Goal: Entertainment & Leisure: Browse casually

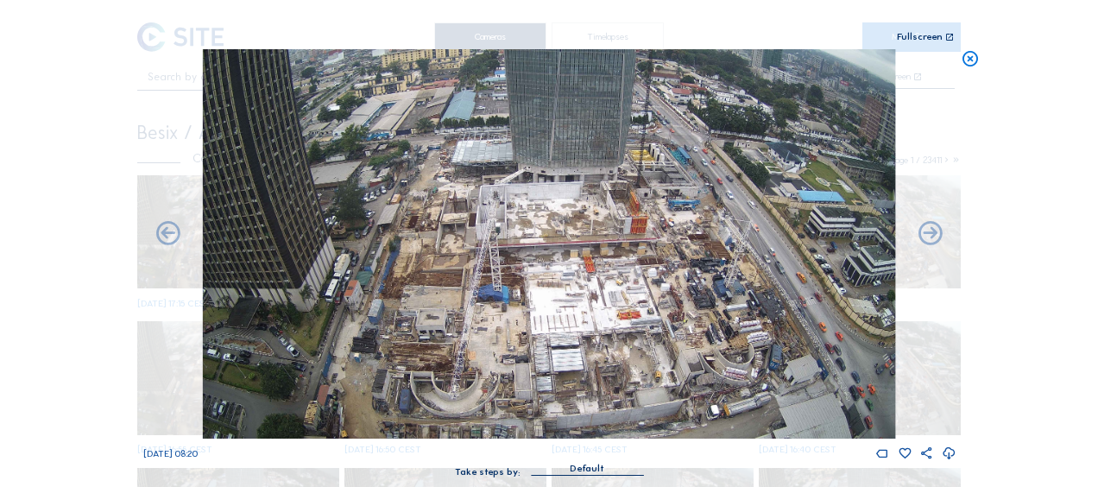
click at [975, 66] on icon at bounding box center [970, 59] width 19 height 20
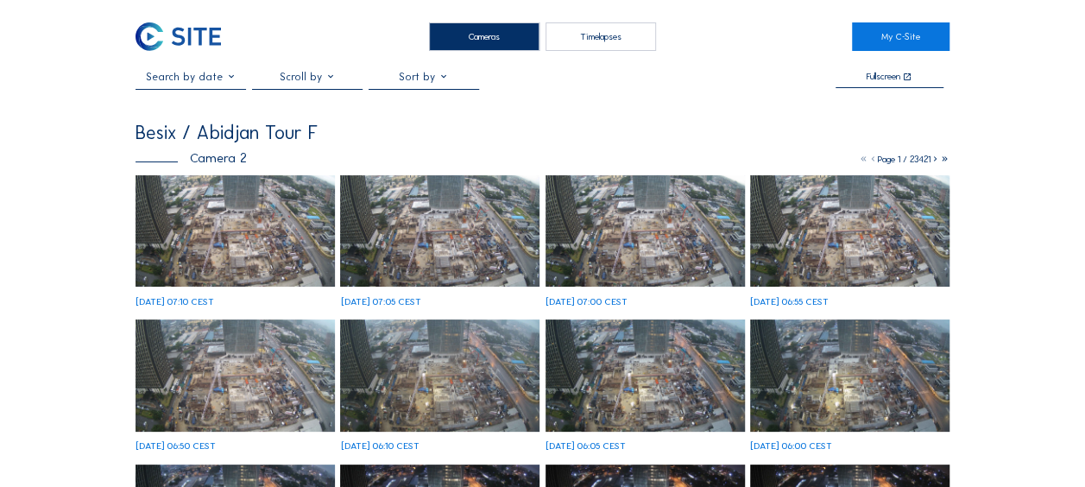
click at [193, 221] on img at bounding box center [235, 231] width 199 height 112
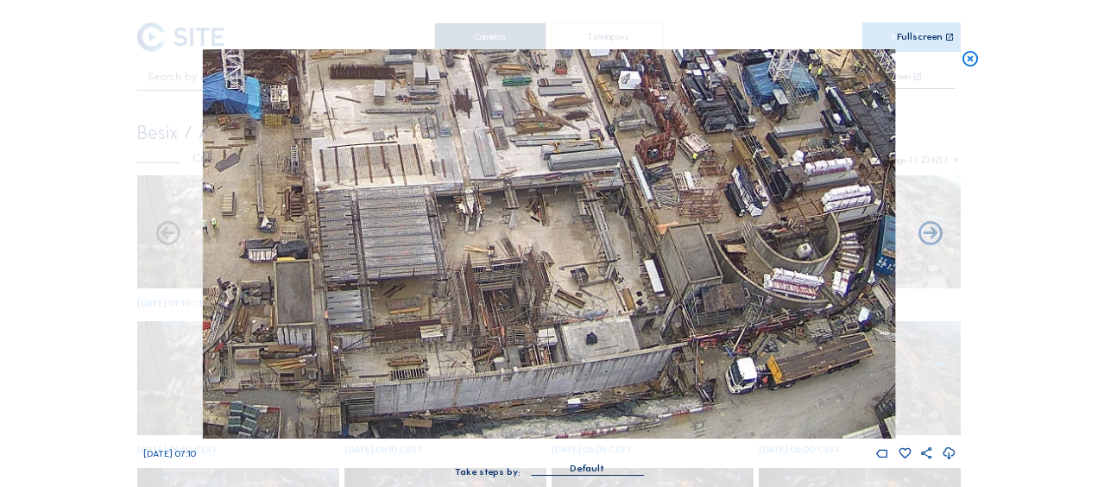
drag, startPoint x: 323, startPoint y: 341, endPoint x: 394, endPoint y: 238, distance: 125.2
click at [394, 238] on img at bounding box center [549, 243] width 692 height 389
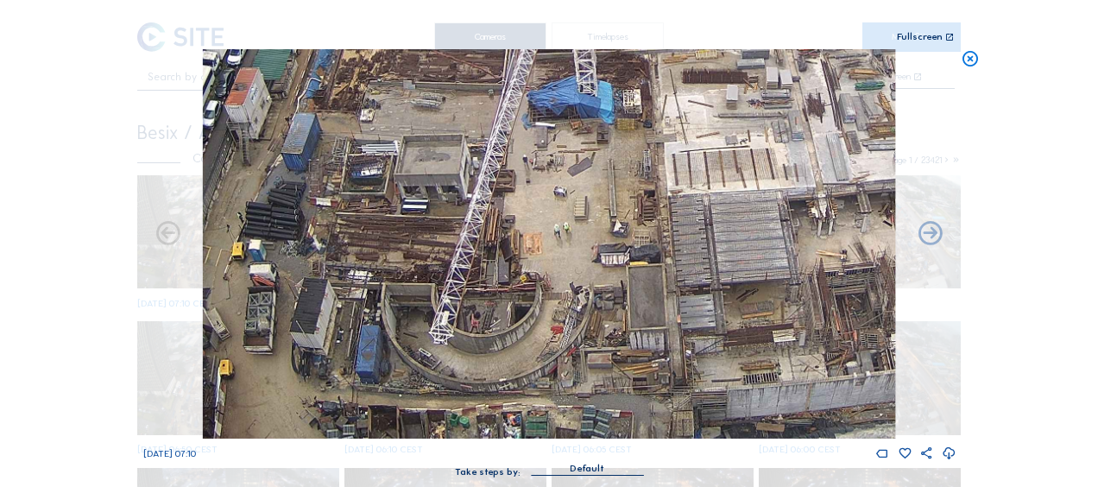
drag, startPoint x: 257, startPoint y: 314, endPoint x: 609, endPoint y: 297, distance: 352.6
click at [609, 297] on img at bounding box center [549, 243] width 692 height 389
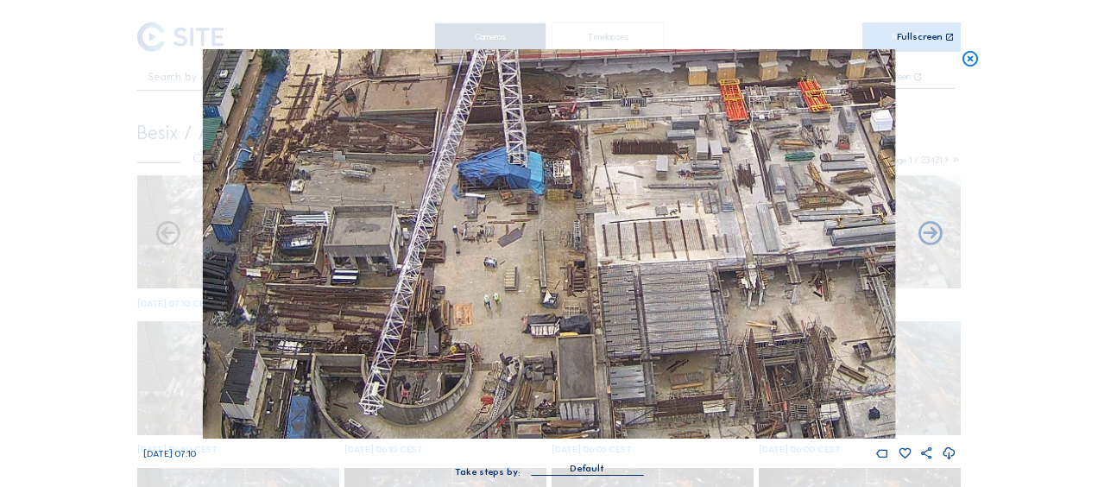
drag, startPoint x: 557, startPoint y: 221, endPoint x: 487, endPoint y: 292, distance: 99.5
click at [487, 292] on img at bounding box center [549, 243] width 692 height 389
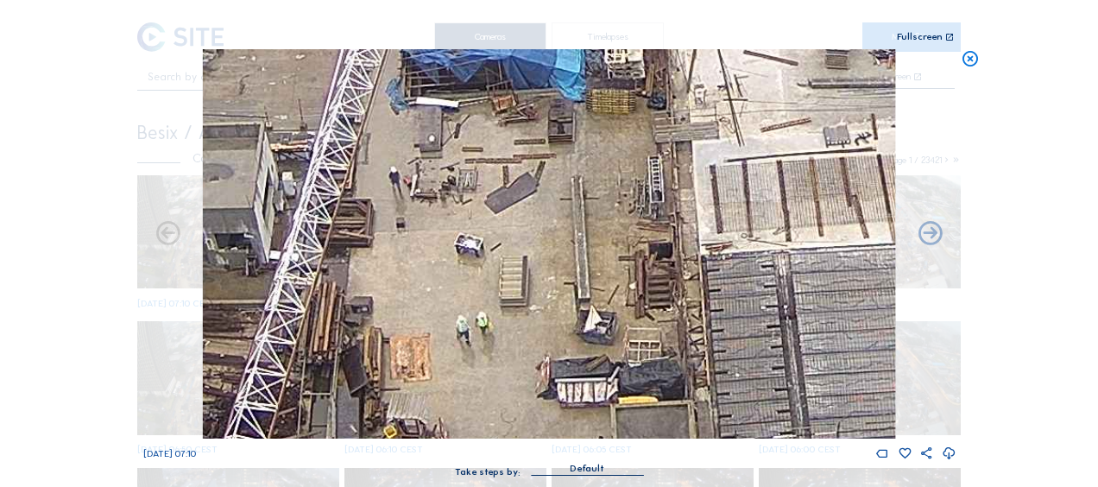
click at [603, 186] on img at bounding box center [549, 243] width 692 height 389
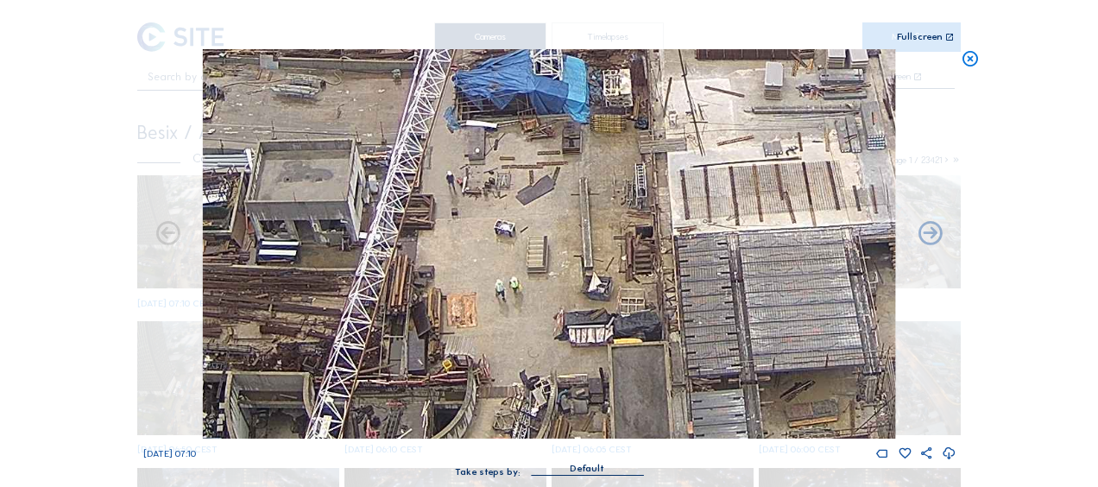
drag, startPoint x: 622, startPoint y: 265, endPoint x: 463, endPoint y: 179, distance: 181.5
click at [463, 179] on img at bounding box center [549, 243] width 692 height 389
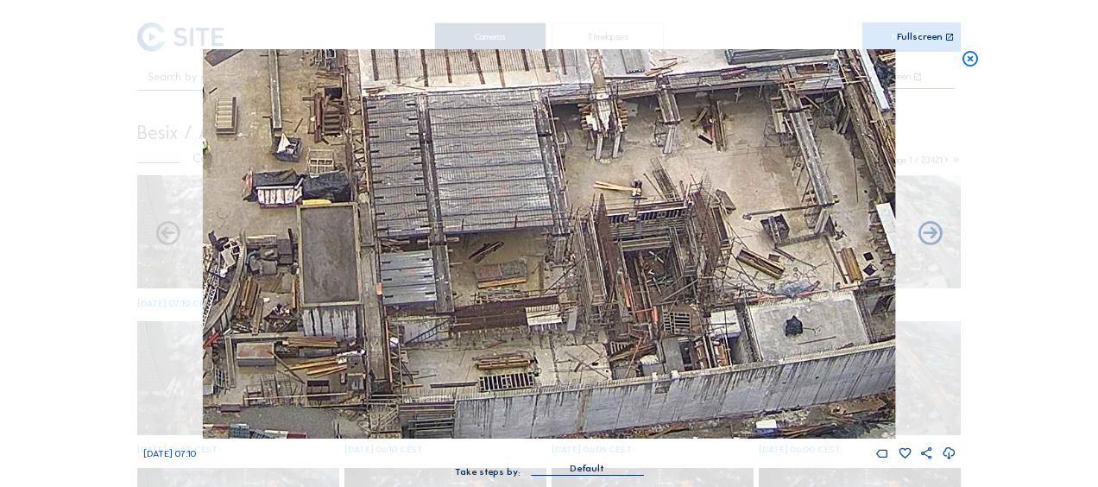
drag, startPoint x: 660, startPoint y: 206, endPoint x: 604, endPoint y: 200, distance: 55.6
click at [604, 199] on img at bounding box center [549, 243] width 692 height 389
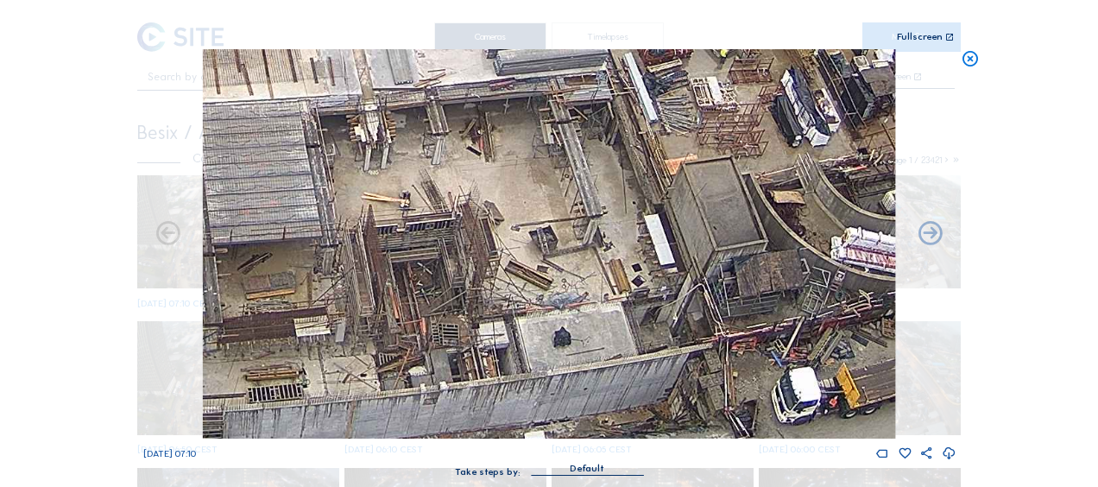
drag, startPoint x: 829, startPoint y: 202, endPoint x: 537, endPoint y: 238, distance: 294.0
click at [539, 237] on img at bounding box center [549, 243] width 692 height 389
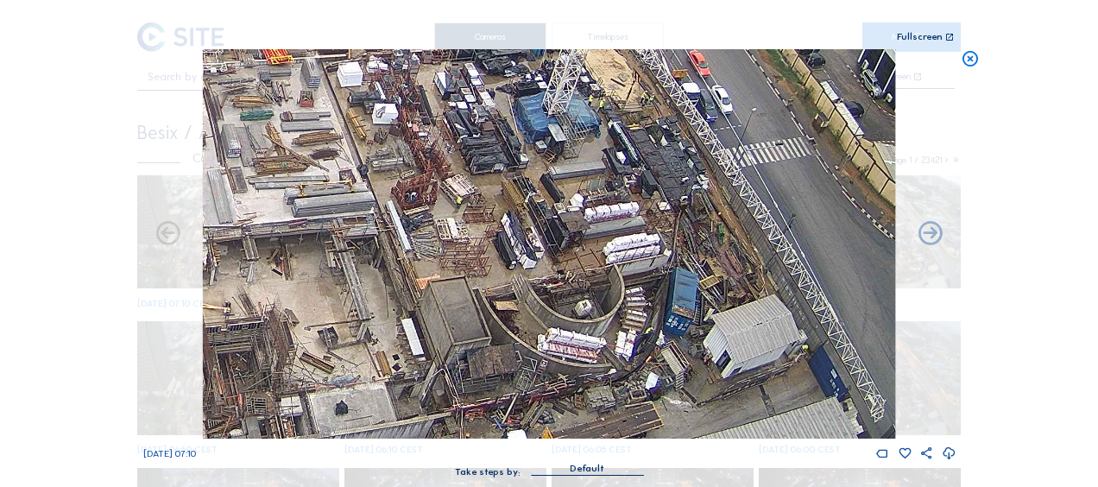
drag, startPoint x: 825, startPoint y: 197, endPoint x: 617, endPoint y: 281, distance: 224.3
click at [617, 281] on img at bounding box center [549, 243] width 692 height 389
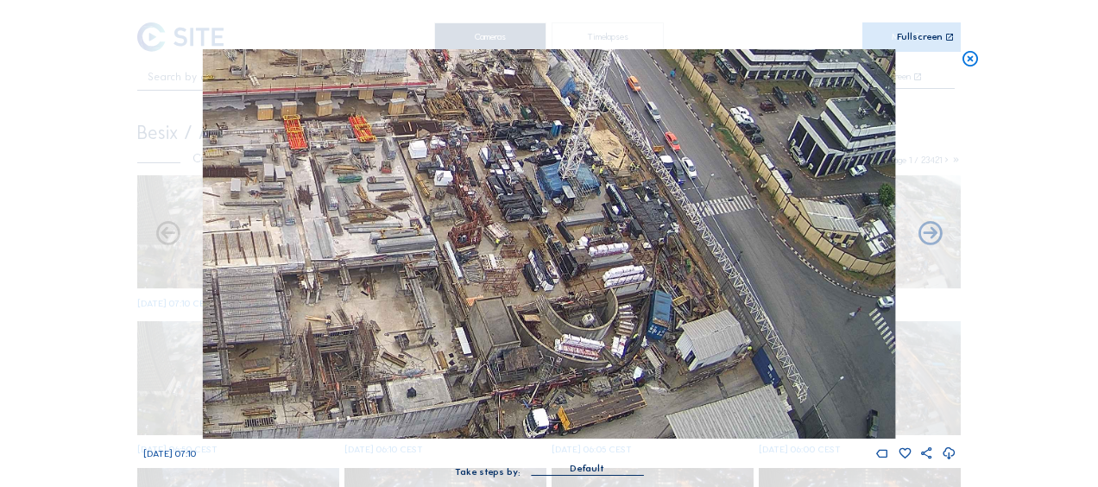
drag, startPoint x: 618, startPoint y: 186, endPoint x: 595, endPoint y: 202, distance: 28.5
click at [595, 202] on img at bounding box center [549, 243] width 692 height 389
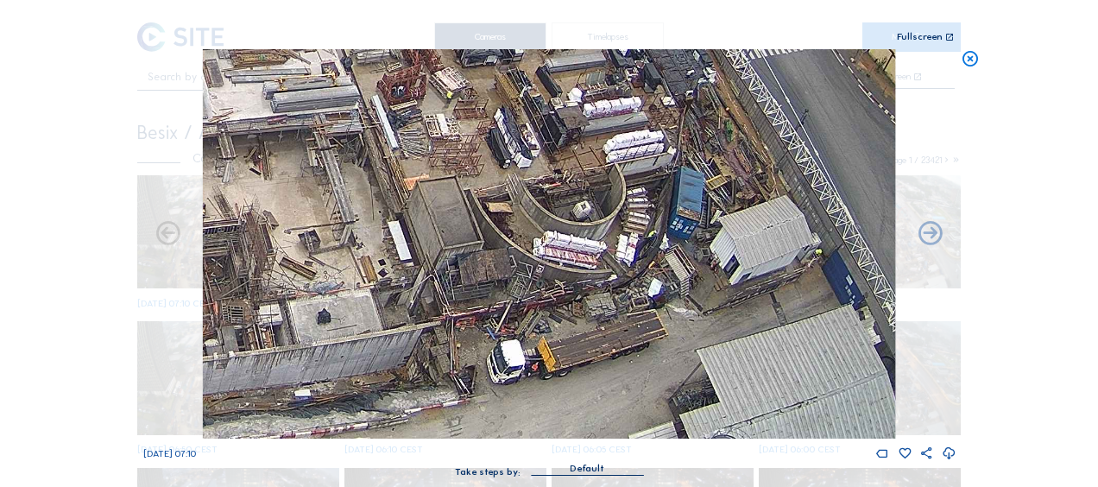
drag, startPoint x: 598, startPoint y: 394, endPoint x: 589, endPoint y: 188, distance: 205.7
click at [589, 188] on img at bounding box center [549, 243] width 692 height 389
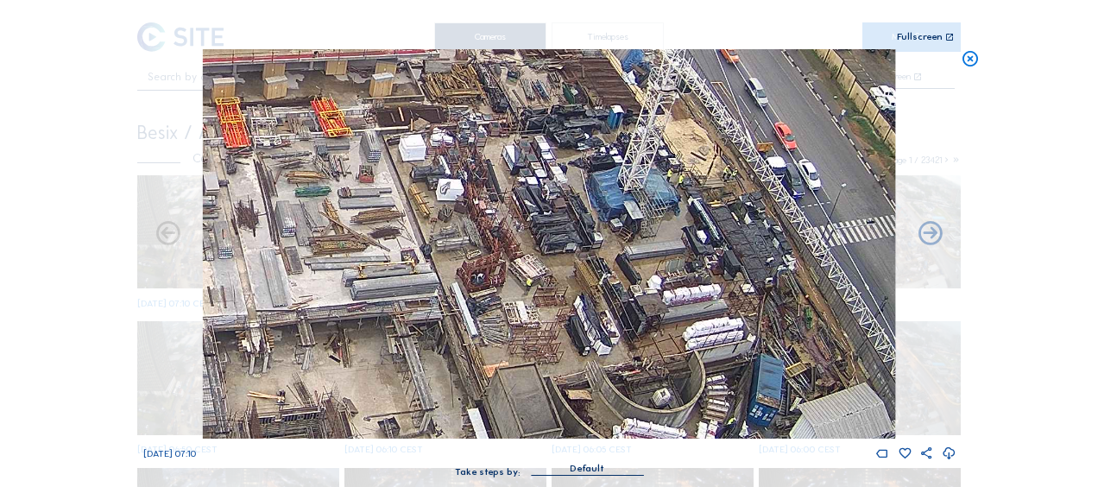
drag, startPoint x: 547, startPoint y: 221, endPoint x: 608, endPoint y: 339, distance: 132.8
click at [608, 339] on img at bounding box center [549, 243] width 692 height 389
drag, startPoint x: 591, startPoint y: 195, endPoint x: 620, endPoint y: 300, distance: 109.1
click at [620, 300] on img at bounding box center [549, 243] width 692 height 389
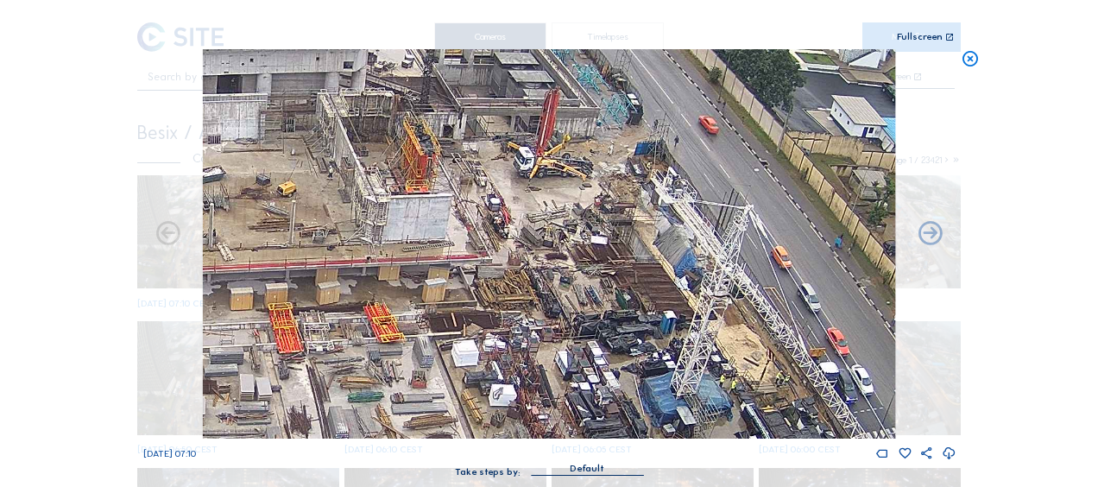
drag, startPoint x: 599, startPoint y: 244, endPoint x: 604, endPoint y: 257, distance: 13.9
click at [604, 257] on img at bounding box center [549, 243] width 692 height 389
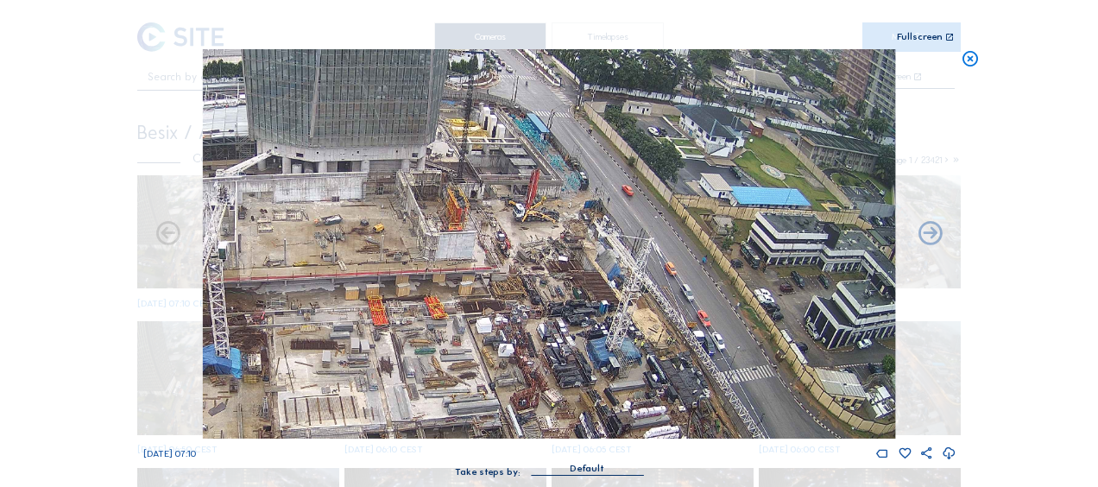
click at [969, 60] on icon at bounding box center [970, 59] width 19 height 20
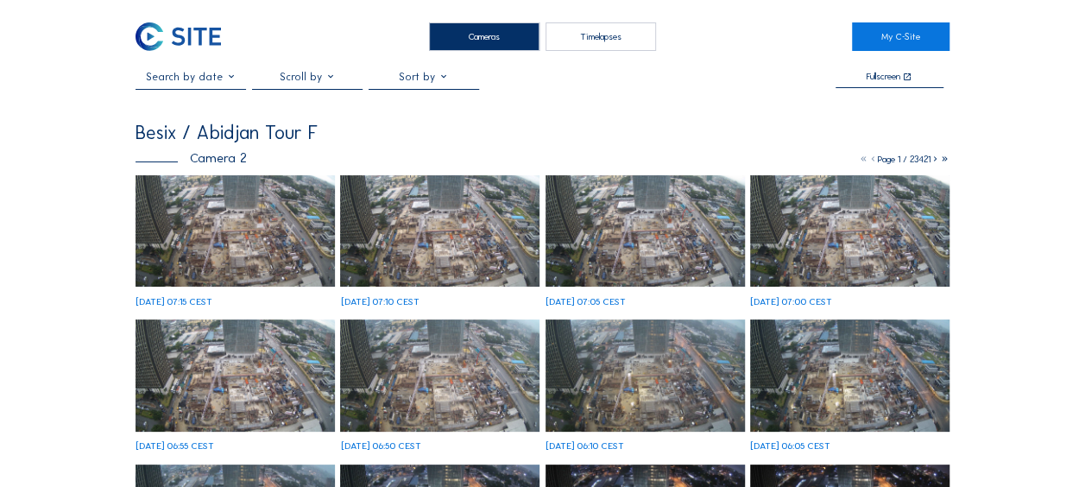
click at [252, 230] on img at bounding box center [235, 231] width 199 height 112
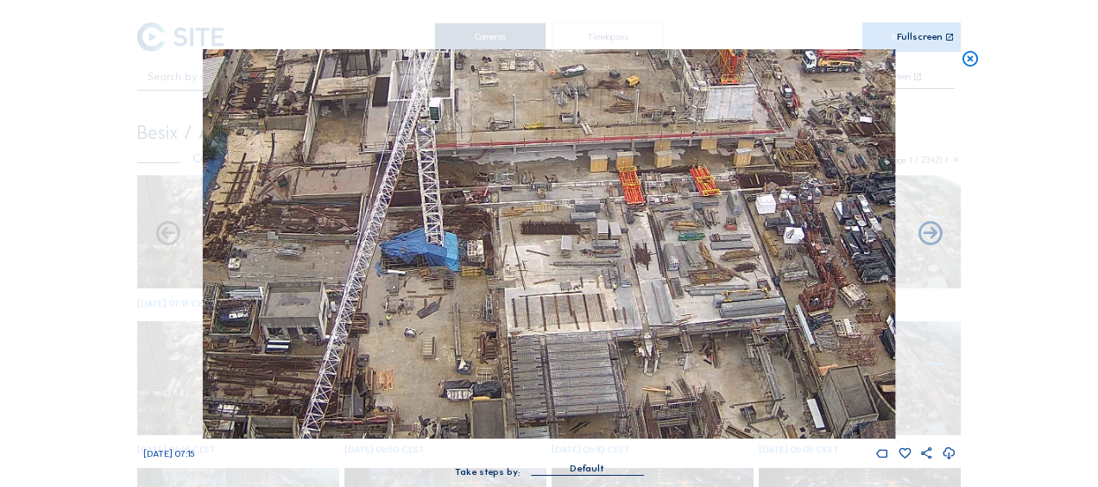
drag, startPoint x: 621, startPoint y: 266, endPoint x: 546, endPoint y: 89, distance: 192.2
click at [549, 85] on img at bounding box center [549, 243] width 692 height 389
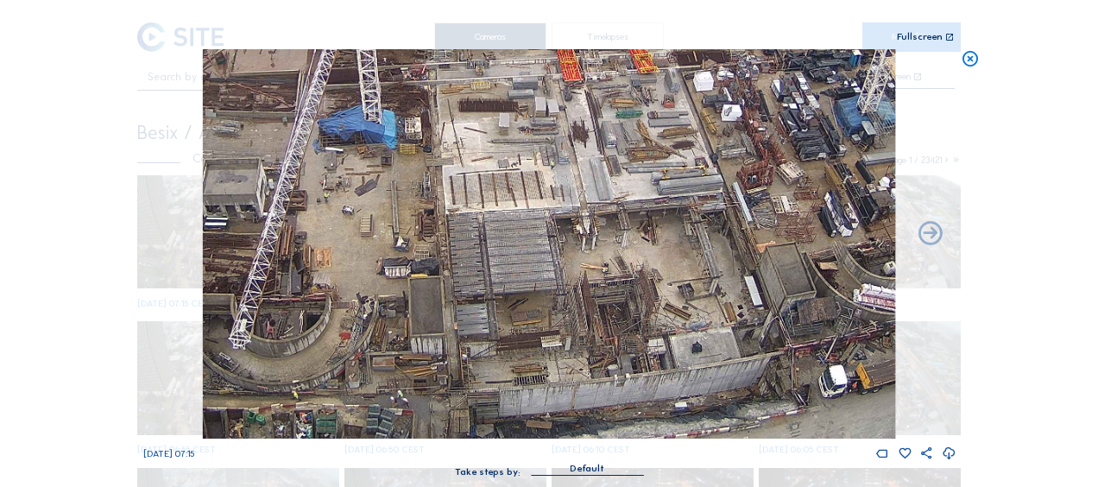
drag, startPoint x: 571, startPoint y: 349, endPoint x: 539, endPoint y: 269, distance: 85.9
click at [533, 258] on img at bounding box center [549, 243] width 692 height 389
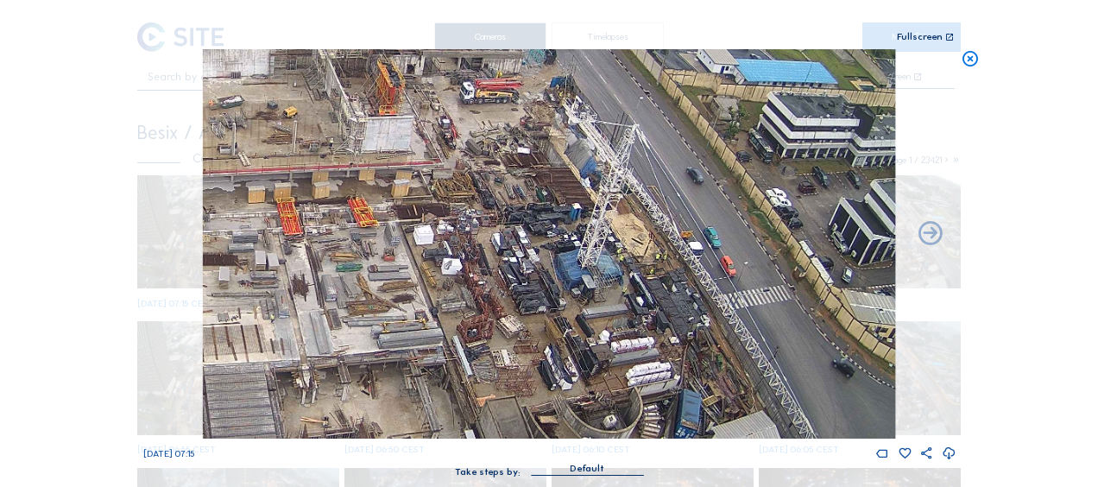
drag, startPoint x: 628, startPoint y: 176, endPoint x: 352, endPoint y: 331, distance: 316.5
click at [352, 331] on img at bounding box center [549, 243] width 692 height 389
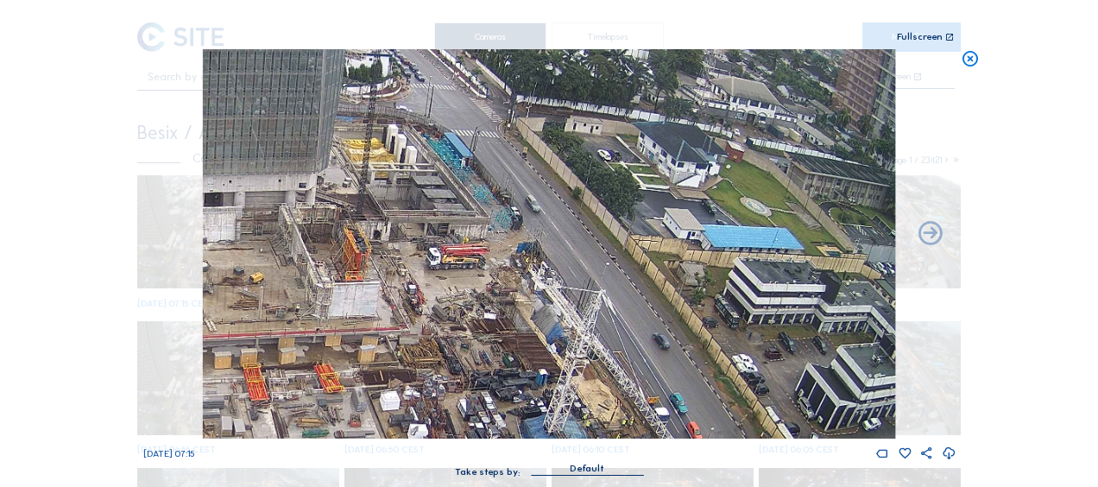
drag, startPoint x: 510, startPoint y: 180, endPoint x: 485, endPoint y: 349, distance: 171.0
click at [485, 349] on img at bounding box center [549, 243] width 692 height 389
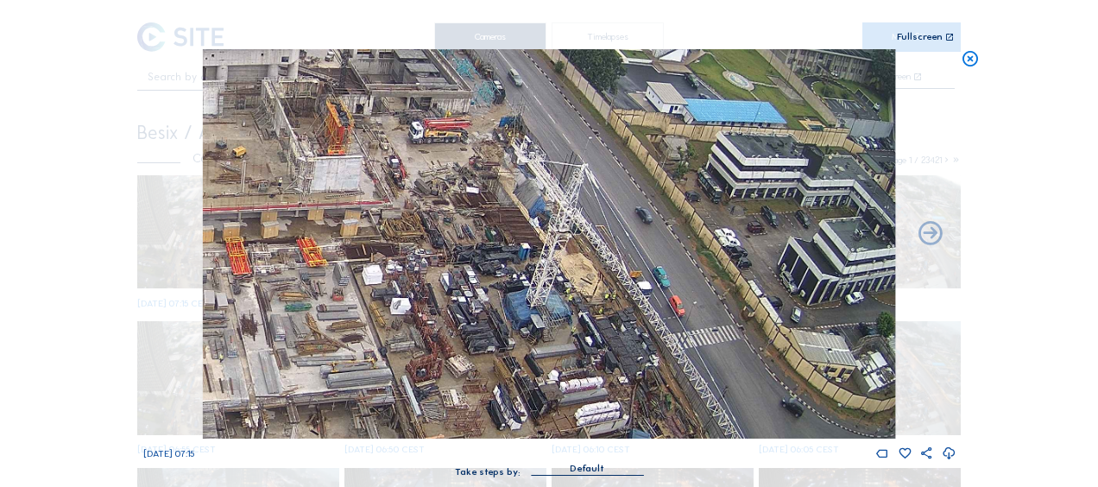
drag, startPoint x: 560, startPoint y: 325, endPoint x: 465, endPoint y: 191, distance: 164.1
click at [465, 191] on img at bounding box center [549, 243] width 692 height 389
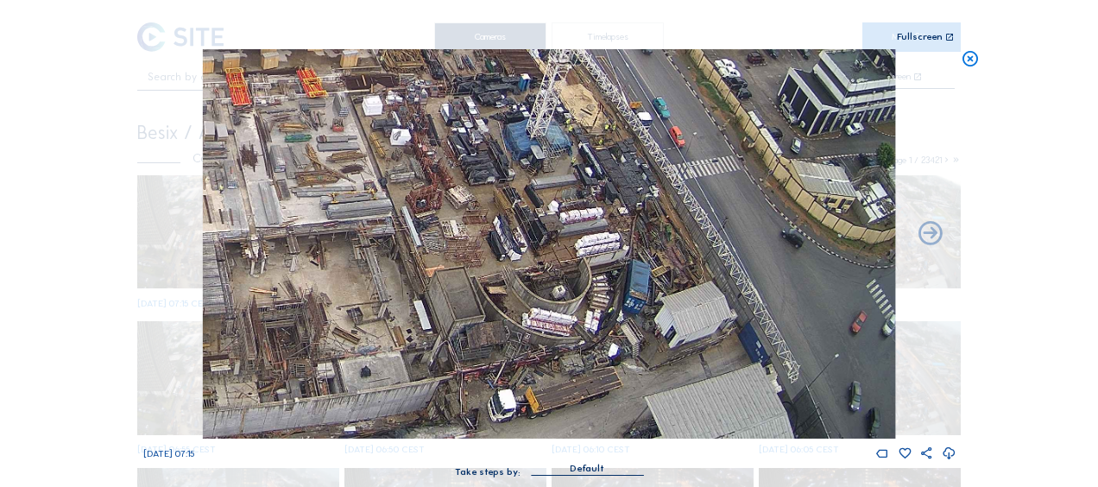
drag, startPoint x: 596, startPoint y: 325, endPoint x: 519, endPoint y: 193, distance: 152.8
click at [504, 159] on img at bounding box center [549, 243] width 692 height 389
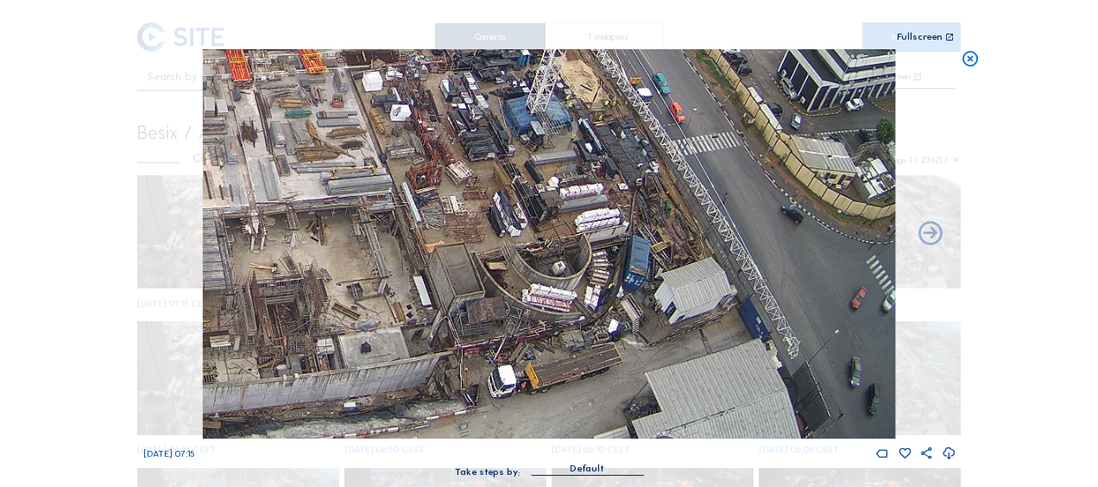
drag, startPoint x: 486, startPoint y: 336, endPoint x: 427, endPoint y: 242, distance: 110.9
click at [427, 242] on img at bounding box center [549, 243] width 692 height 389
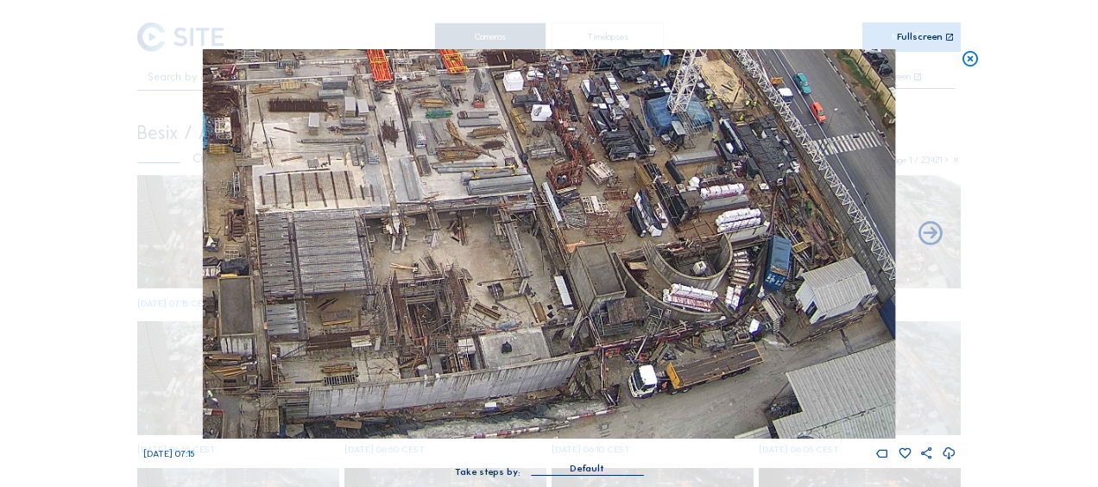
drag, startPoint x: 422, startPoint y: 294, endPoint x: 563, endPoint y: 280, distance: 141.4
click at [563, 280] on img at bounding box center [549, 243] width 692 height 389
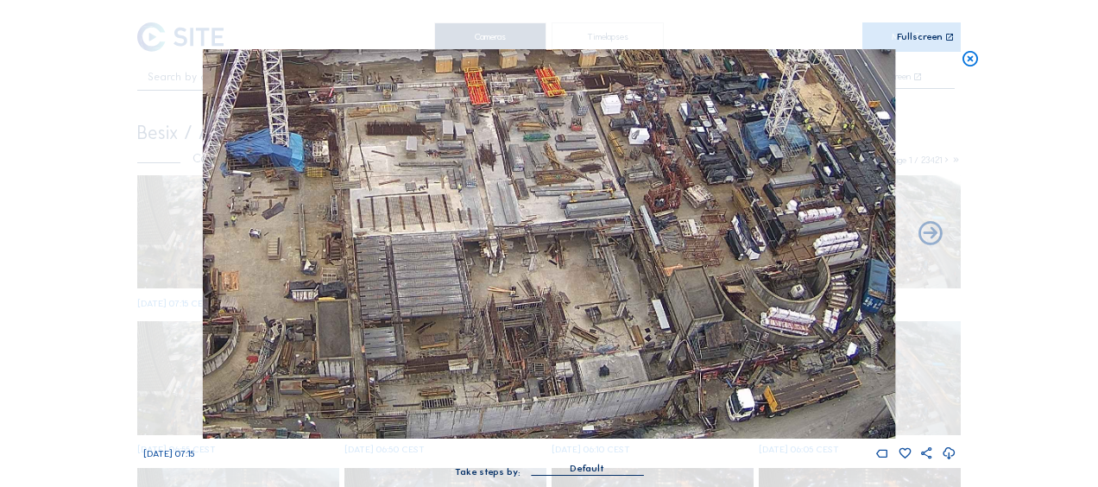
drag, startPoint x: 426, startPoint y: 278, endPoint x: 523, endPoint y: 301, distance: 99.5
click at [523, 301] on img at bounding box center [549, 243] width 692 height 389
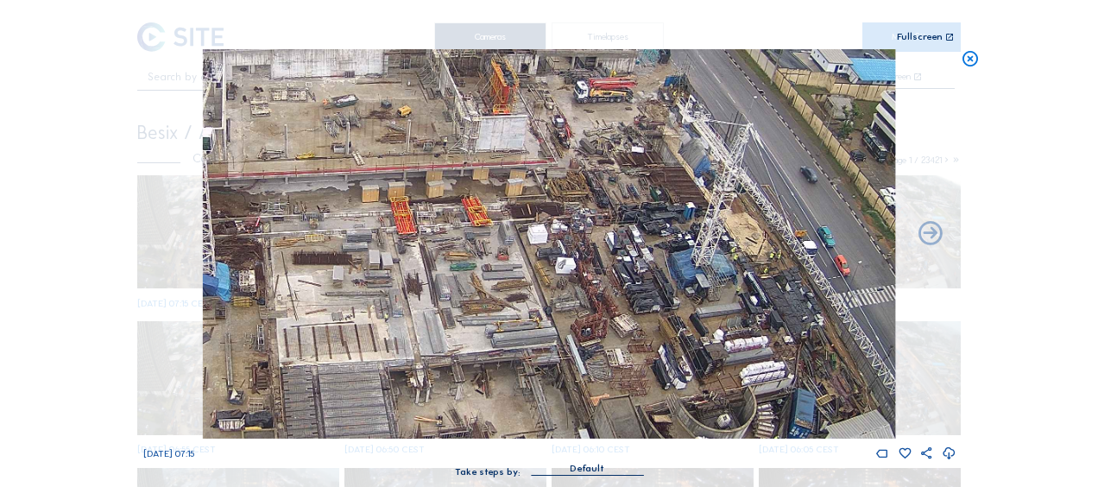
drag, startPoint x: 831, startPoint y: 102, endPoint x: 758, endPoint y: 228, distance: 145.8
click at [758, 228] on img at bounding box center [549, 243] width 692 height 389
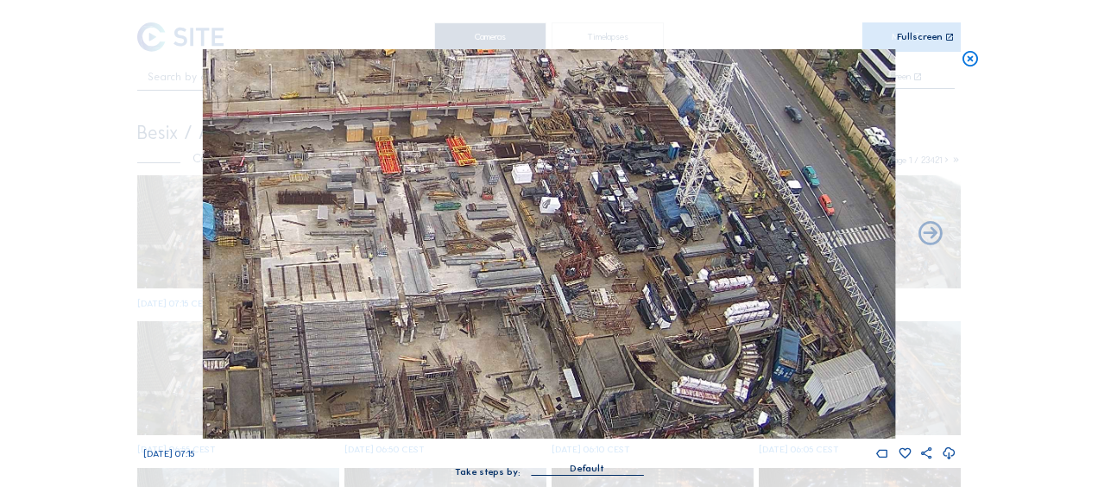
drag, startPoint x: 658, startPoint y: 319, endPoint x: 634, endPoint y: 232, distance: 90.2
click at [637, 227] on img at bounding box center [549, 243] width 692 height 389
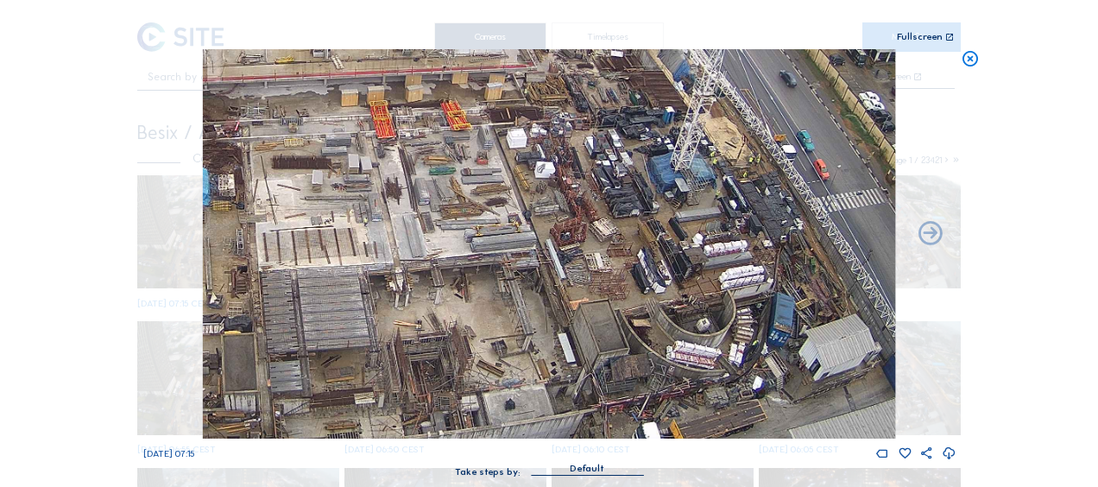
drag, startPoint x: 521, startPoint y: 314, endPoint x: 652, endPoint y: 209, distance: 167.6
click at [652, 209] on img at bounding box center [549, 243] width 692 height 389
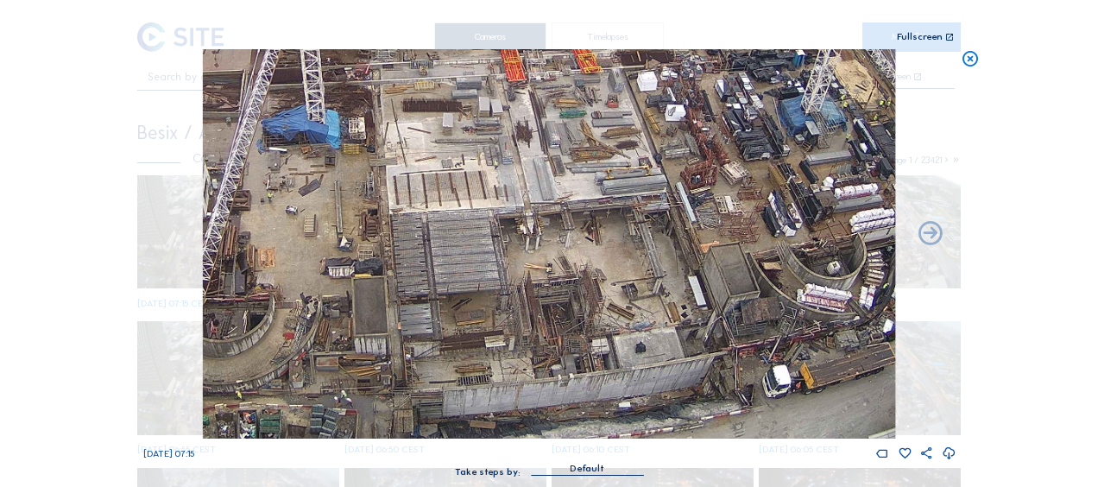
drag, startPoint x: 565, startPoint y: 294, endPoint x: 637, endPoint y: 193, distance: 124.3
click at [637, 193] on img at bounding box center [549, 243] width 692 height 389
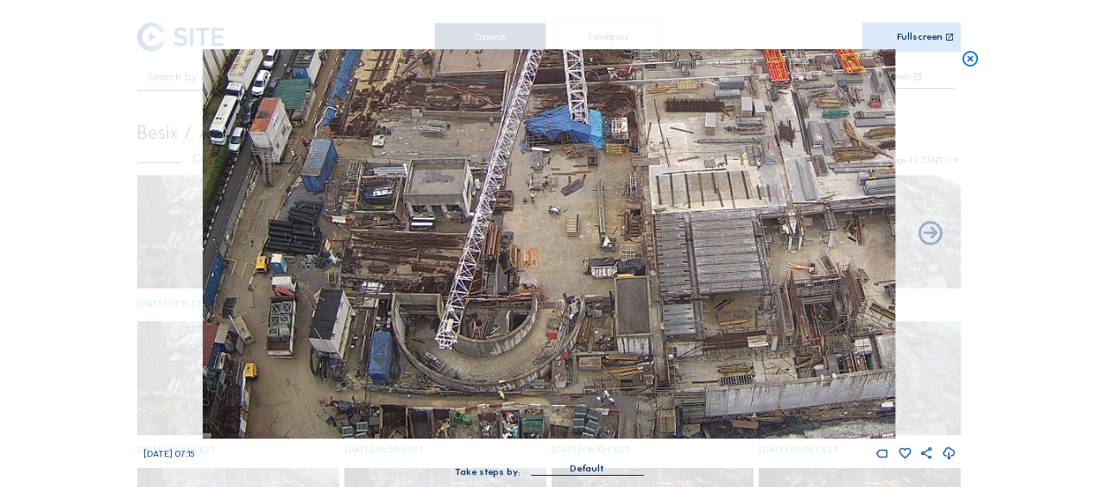
drag, startPoint x: 445, startPoint y: 325, endPoint x: 635, endPoint y: 324, distance: 189.9
click at [635, 324] on img at bounding box center [549, 243] width 692 height 389
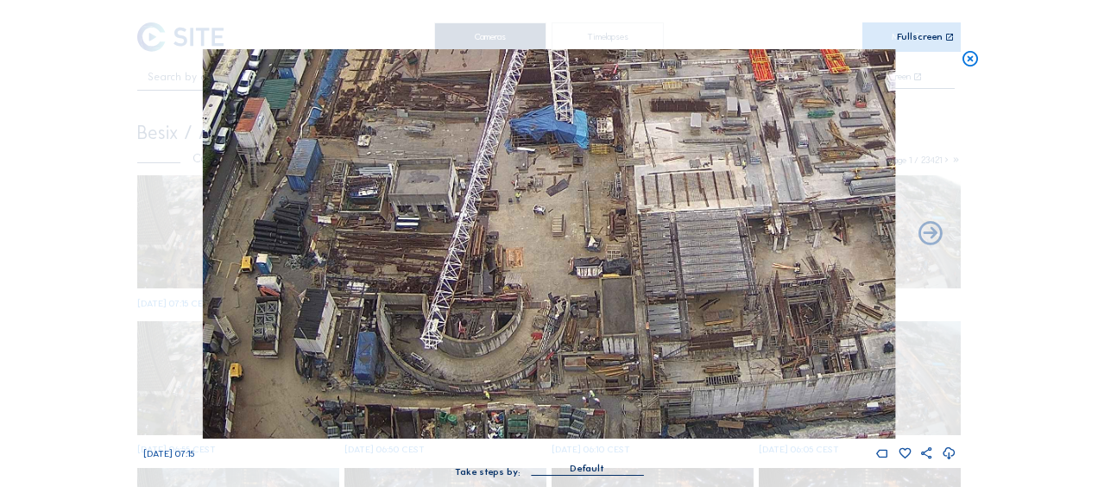
drag, startPoint x: 456, startPoint y: 258, endPoint x: 445, endPoint y: 244, distance: 17.3
click at [448, 226] on img at bounding box center [549, 243] width 692 height 389
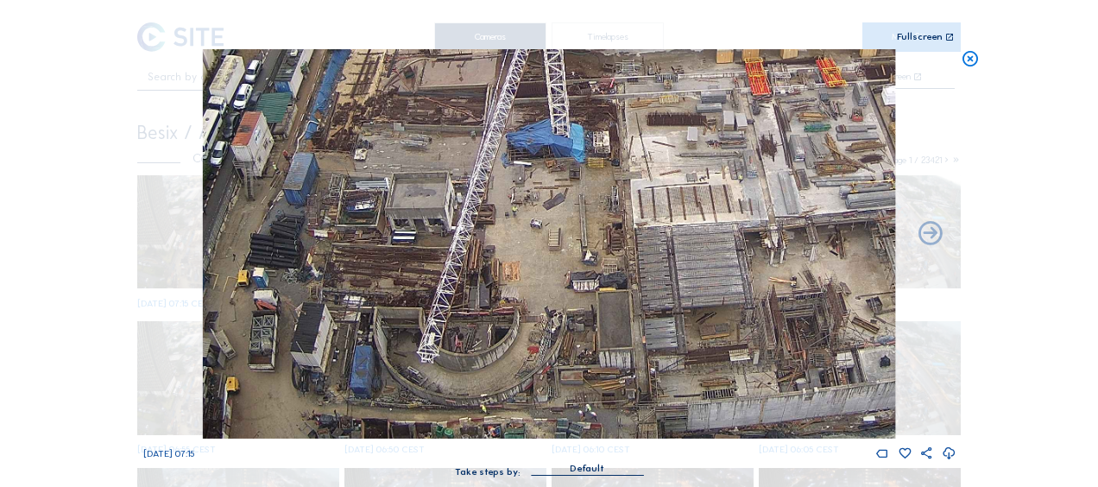
drag, startPoint x: 495, startPoint y: 136, endPoint x: 504, endPoint y: 299, distance: 163.4
click at [504, 299] on img at bounding box center [549, 243] width 692 height 389
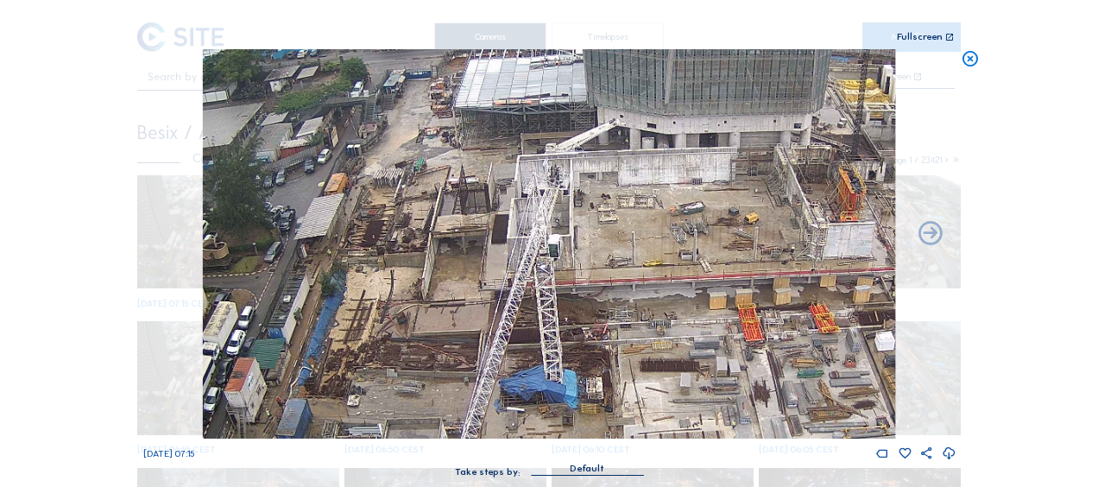
click at [471, 204] on img at bounding box center [549, 243] width 692 height 389
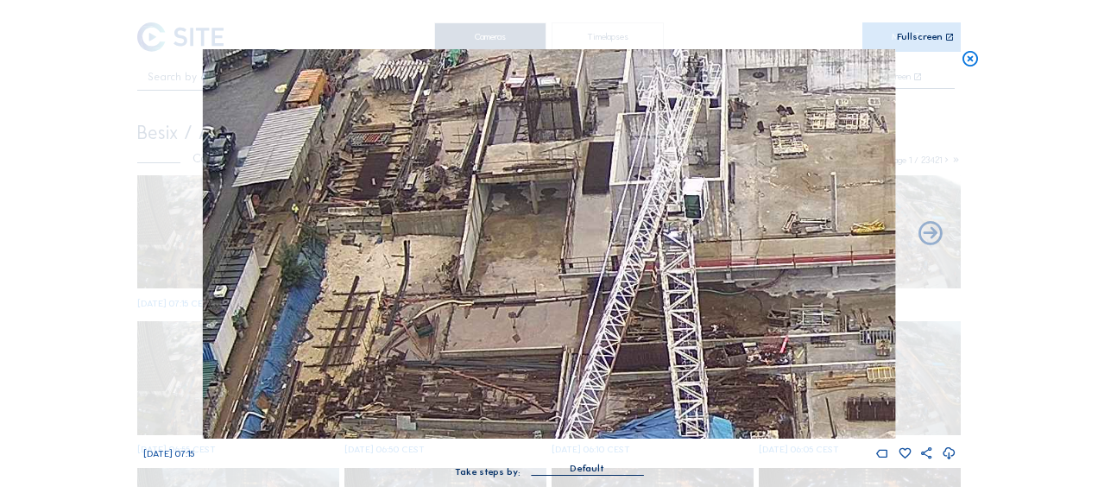
drag, startPoint x: 411, startPoint y: 336, endPoint x: 550, endPoint y: 97, distance: 276.6
click at [550, 97] on img at bounding box center [549, 243] width 692 height 389
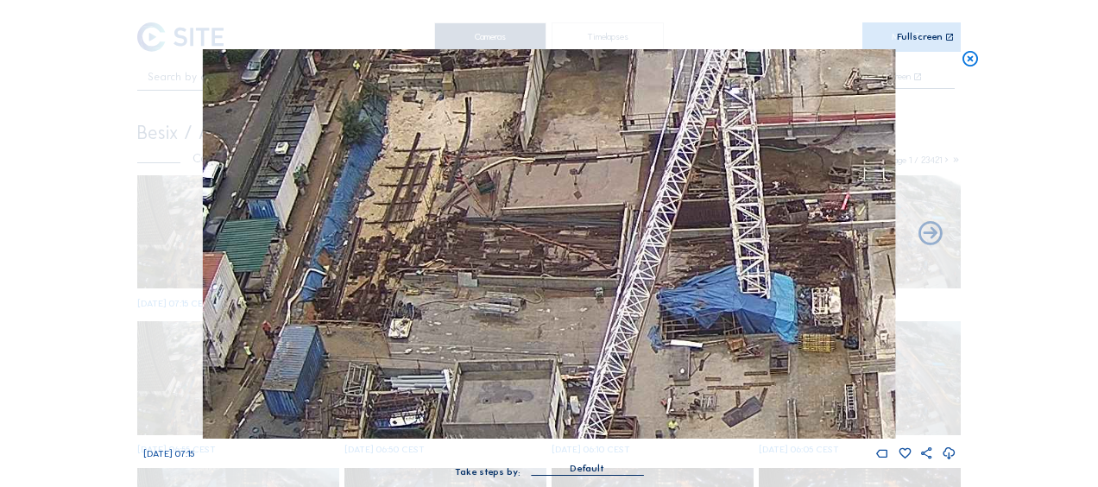
drag, startPoint x: 439, startPoint y: 275, endPoint x: 461, endPoint y: 221, distance: 58.0
click at [461, 221] on img at bounding box center [549, 243] width 692 height 389
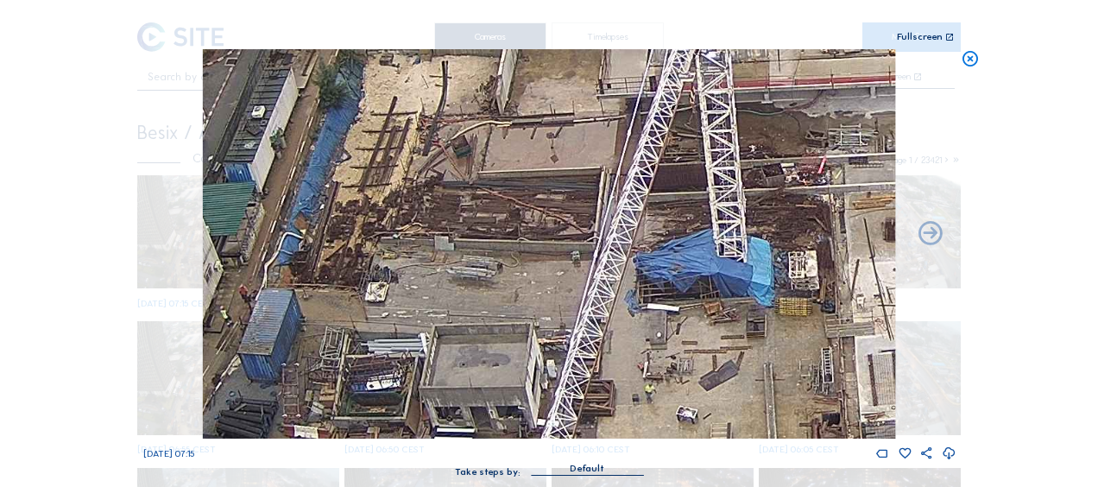
drag, startPoint x: 616, startPoint y: 311, endPoint x: 516, endPoint y: 186, distance: 159.6
click at [516, 186] on img at bounding box center [549, 243] width 692 height 389
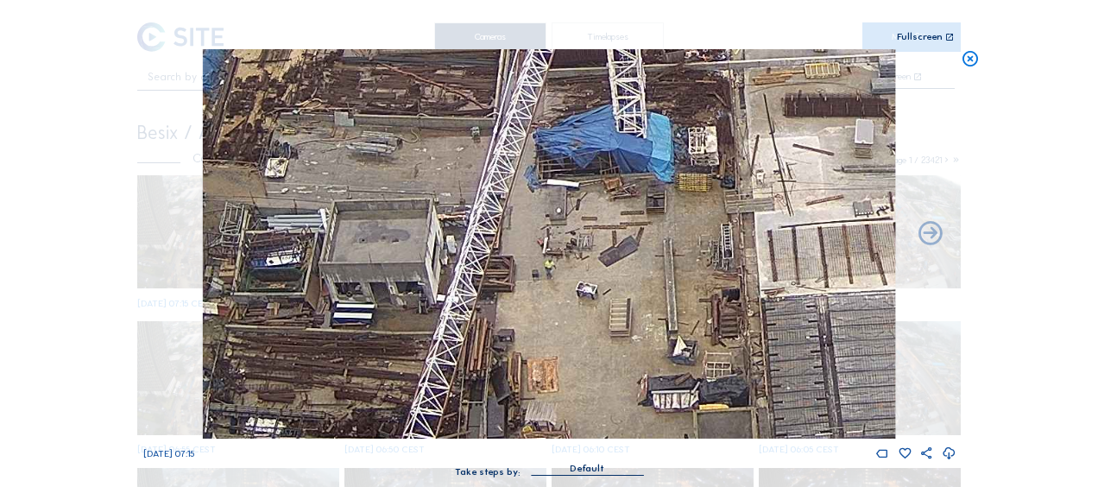
drag, startPoint x: 604, startPoint y: 265, endPoint x: 480, endPoint y: 145, distance: 172.8
click at [480, 145] on img at bounding box center [549, 243] width 692 height 389
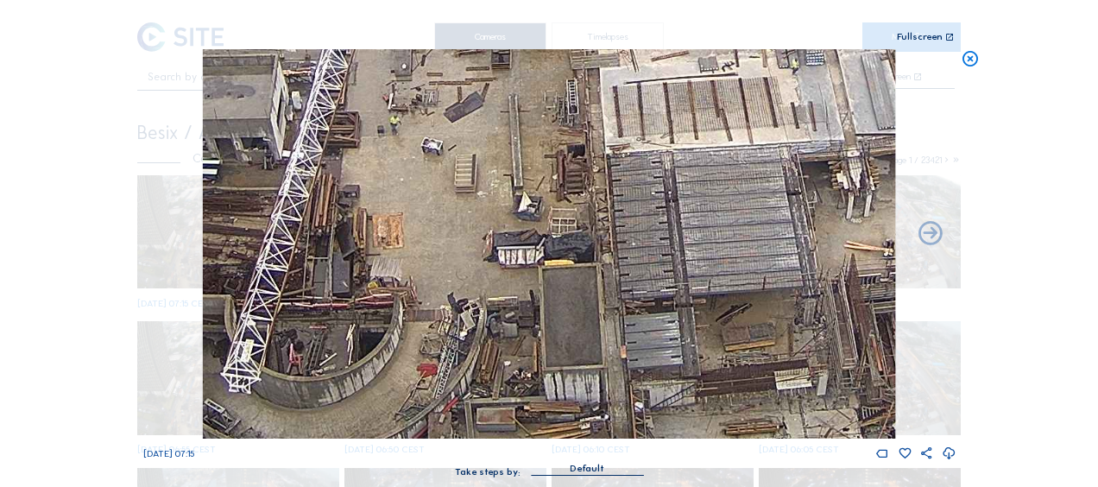
drag, startPoint x: 607, startPoint y: 275, endPoint x: 500, endPoint y: 214, distance: 122.9
click at [461, 197] on img at bounding box center [549, 243] width 692 height 389
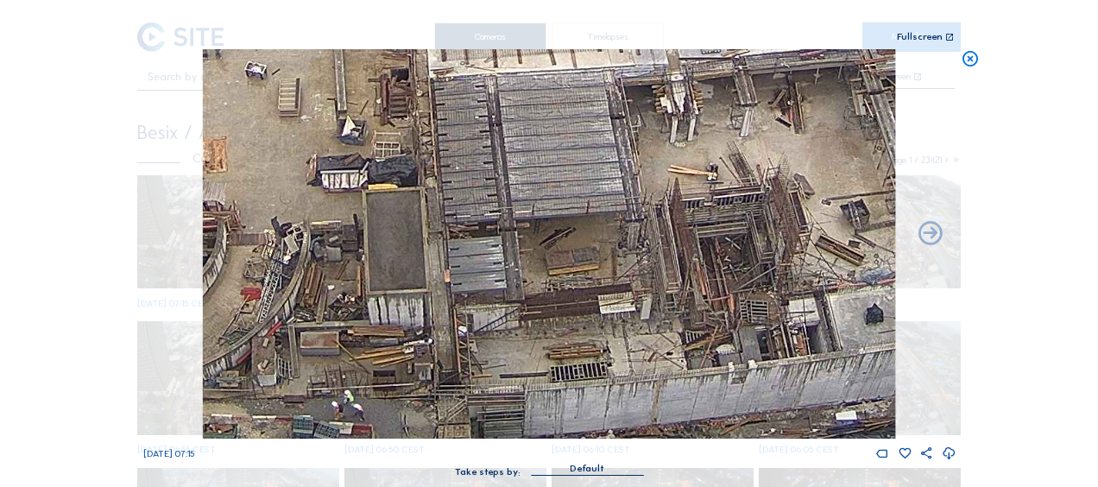
drag, startPoint x: 650, startPoint y: 262, endPoint x: 417, endPoint y: 256, distance: 233.2
click at [440, 254] on img at bounding box center [549, 243] width 692 height 389
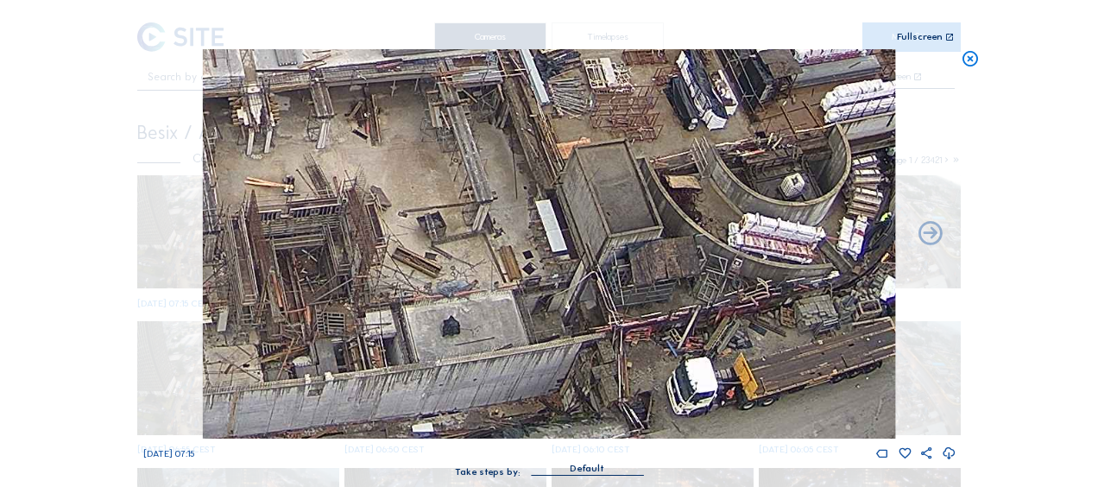
drag, startPoint x: 735, startPoint y: 269, endPoint x: 540, endPoint y: 257, distance: 194.6
click at [439, 280] on img at bounding box center [549, 243] width 692 height 389
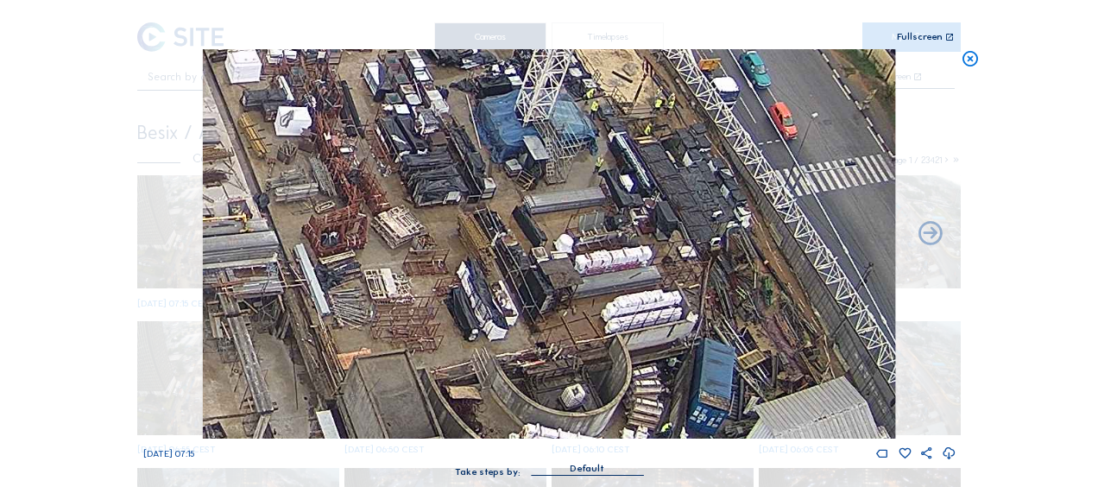
drag, startPoint x: 648, startPoint y: 180, endPoint x: 439, endPoint y: 393, distance: 298.5
click at [439, 393] on img at bounding box center [549, 243] width 692 height 389
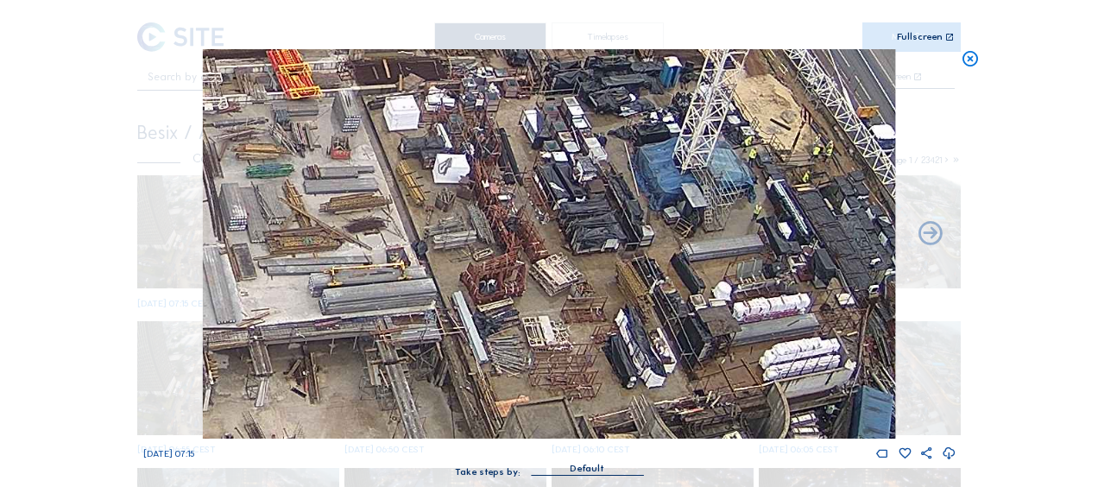
drag, startPoint x: 472, startPoint y: 266, endPoint x: 650, endPoint y: 304, distance: 181.8
click at [650, 304] on img at bounding box center [549, 243] width 692 height 389
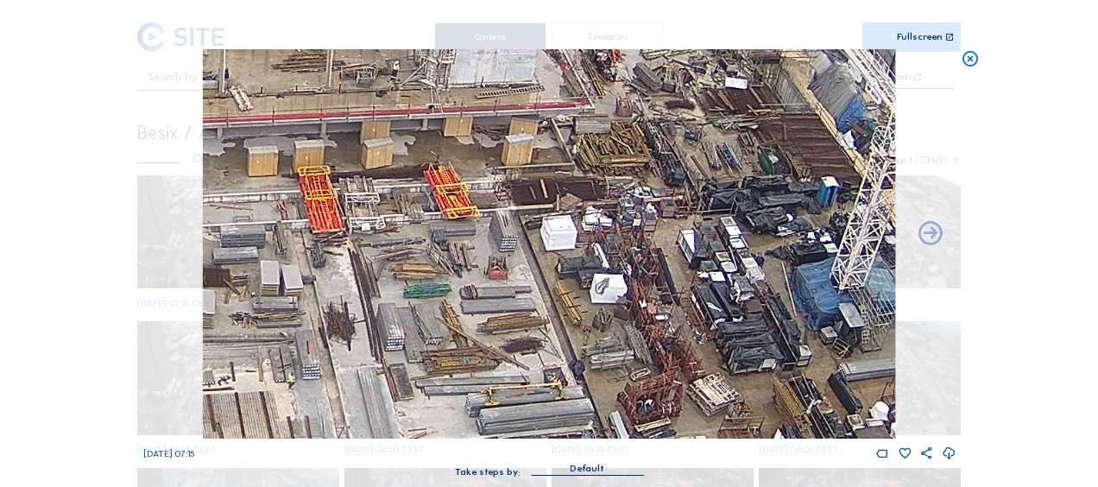
drag, startPoint x: 562, startPoint y: 182, endPoint x: 682, endPoint y: 279, distance: 154.1
click at [682, 279] on img at bounding box center [549, 243] width 692 height 389
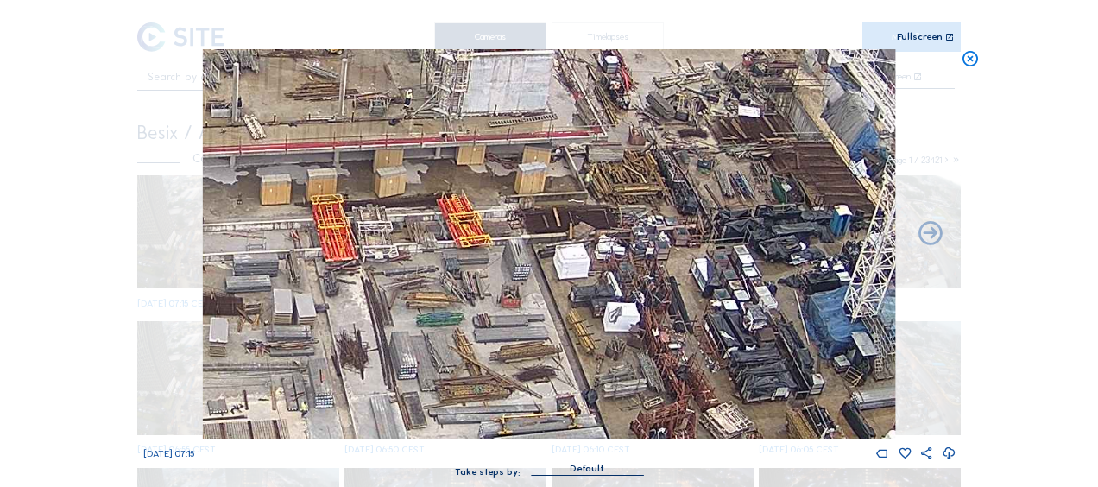
drag, startPoint x: 666, startPoint y: 249, endPoint x: 677, endPoint y: 287, distance: 38.8
click at [677, 287] on img at bounding box center [549, 243] width 692 height 389
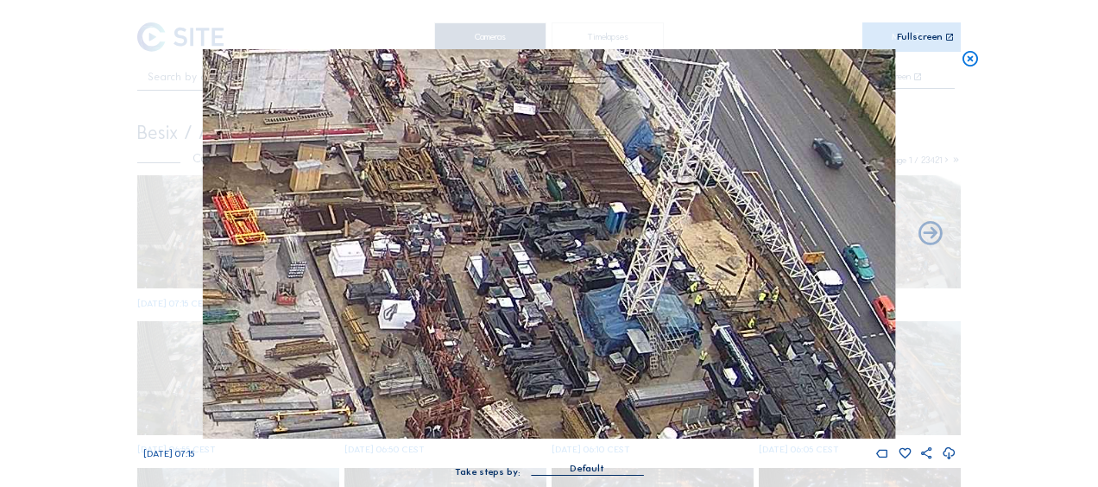
drag, startPoint x: 626, startPoint y: 256, endPoint x: 494, endPoint y: 275, distance: 133.4
click at [494, 275] on img at bounding box center [549, 243] width 692 height 389
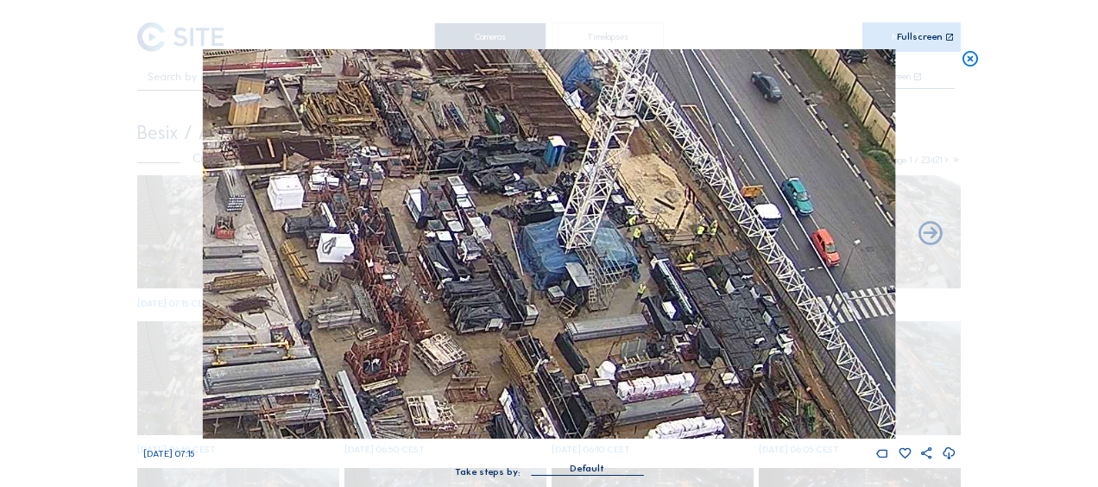
drag, startPoint x: 499, startPoint y: 290, endPoint x: 408, endPoint y: 251, distance: 98.6
click at [402, 234] on img at bounding box center [549, 243] width 692 height 389
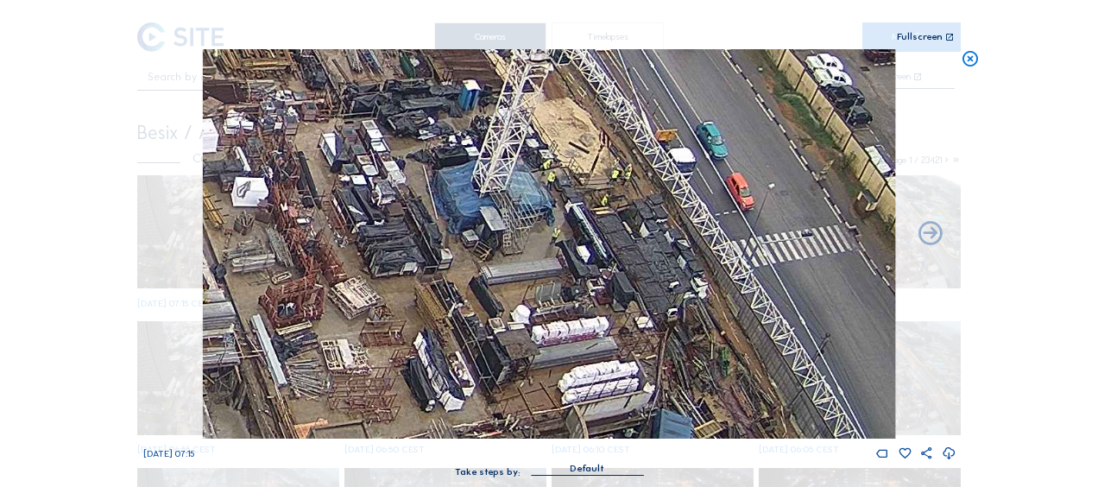
drag, startPoint x: 380, startPoint y: 215, endPoint x: 267, endPoint y: 79, distance: 177.2
click at [267, 79] on img at bounding box center [549, 243] width 692 height 389
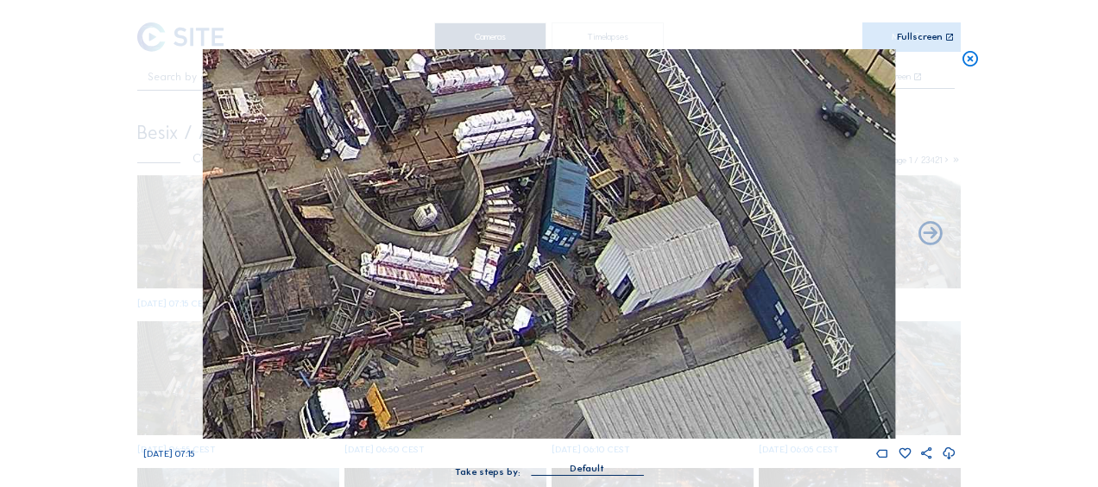
drag, startPoint x: 566, startPoint y: 304, endPoint x: 575, endPoint y: 189, distance: 115.1
click at [575, 189] on img at bounding box center [549, 243] width 692 height 389
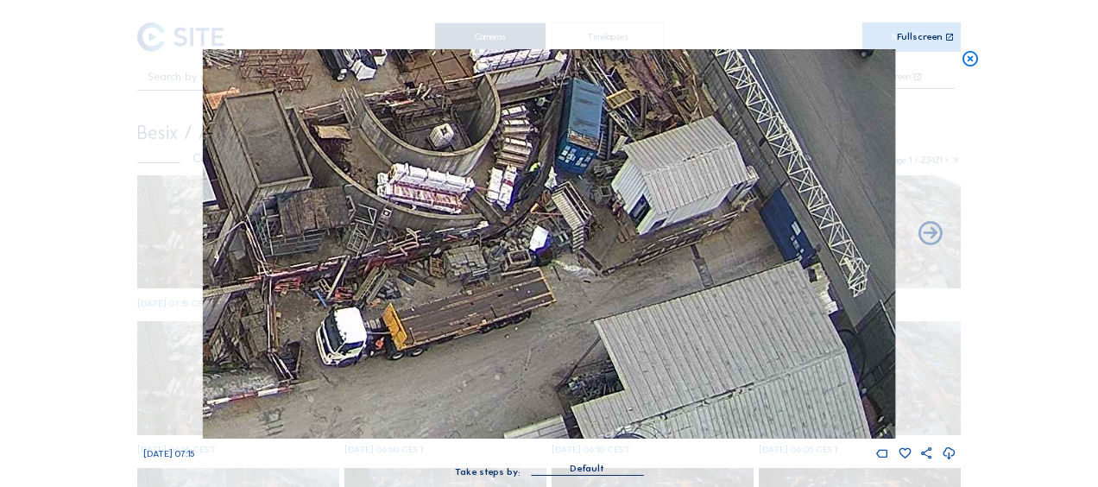
drag, startPoint x: 553, startPoint y: 297, endPoint x: 569, endPoint y: 238, distance: 60.7
click at [569, 238] on img at bounding box center [549, 243] width 692 height 389
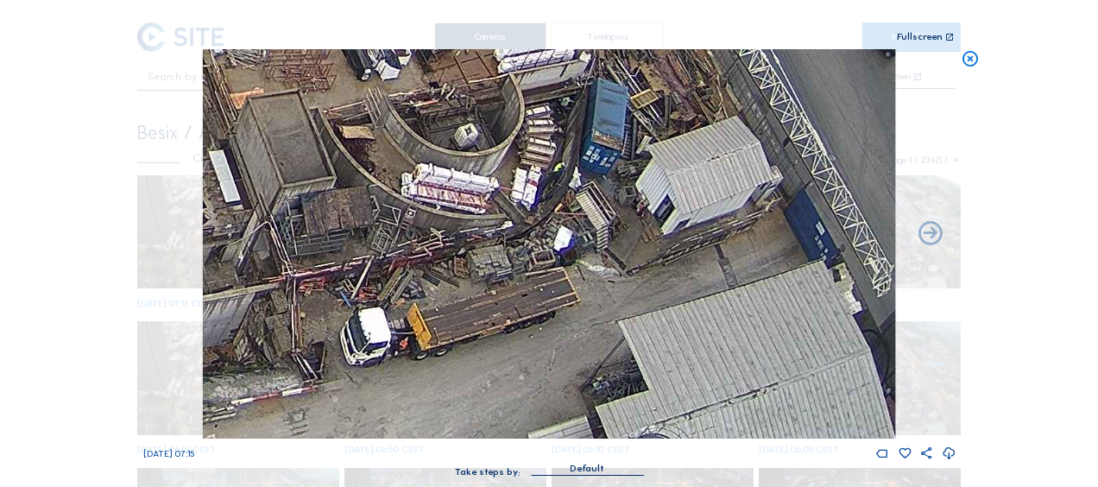
drag, startPoint x: 540, startPoint y: 350, endPoint x: 565, endPoint y: 286, distance: 69.4
click at [565, 286] on img at bounding box center [549, 243] width 692 height 389
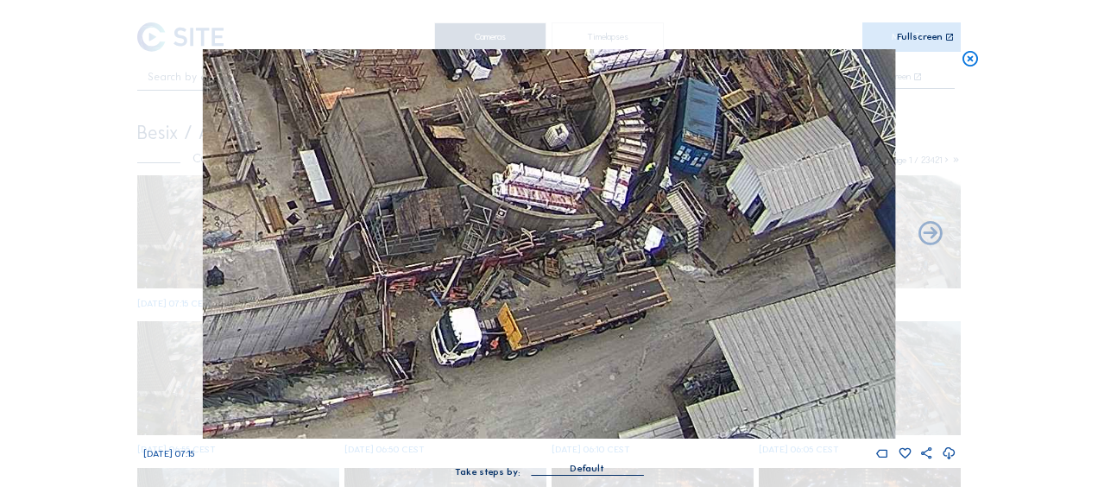
drag, startPoint x: 452, startPoint y: 352, endPoint x: 543, endPoint y: 328, distance: 93.8
click at [543, 328] on img at bounding box center [549, 243] width 692 height 389
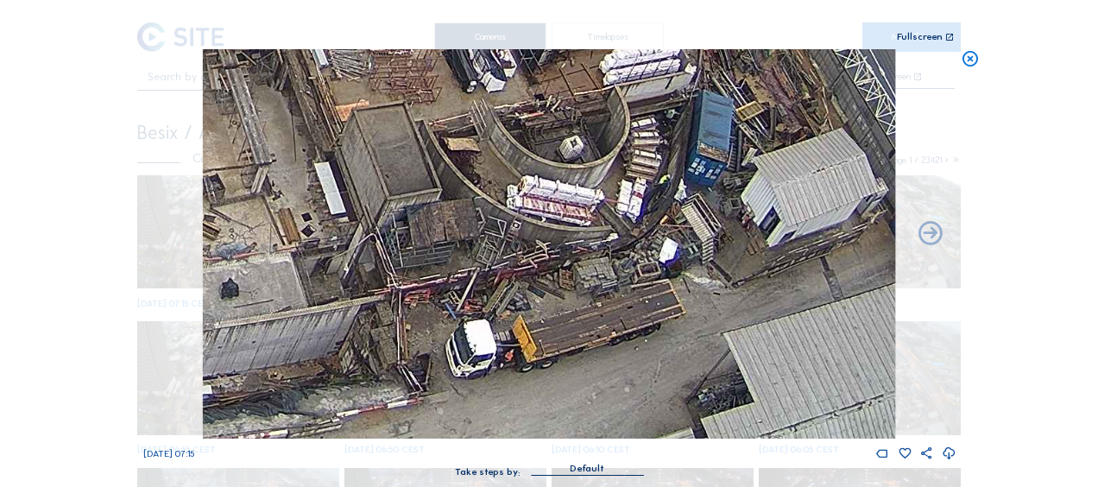
drag, startPoint x: 394, startPoint y: 198, endPoint x: 584, endPoint y: 353, distance: 245.4
click at [584, 353] on img at bounding box center [549, 243] width 692 height 389
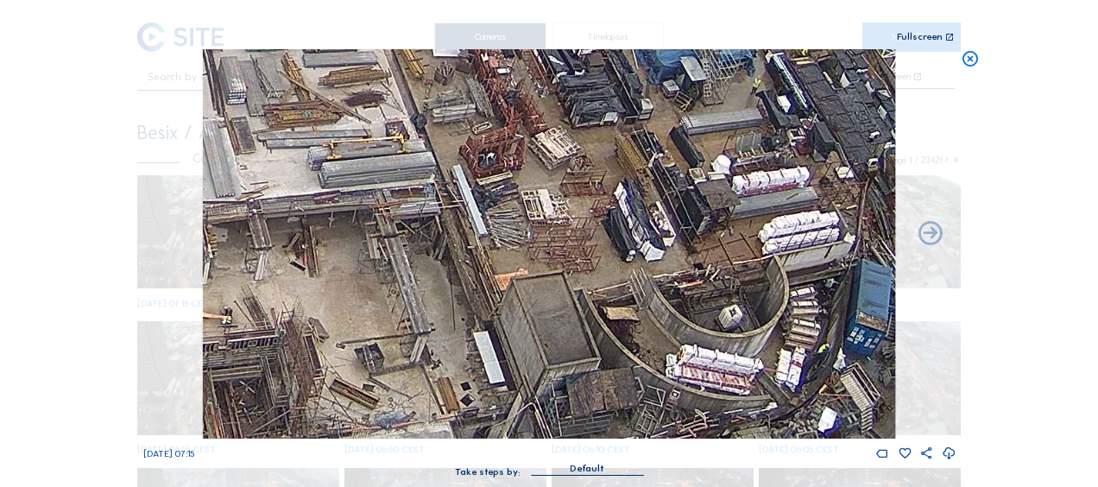
drag, startPoint x: 507, startPoint y: 249, endPoint x: 531, endPoint y: 518, distance: 270.4
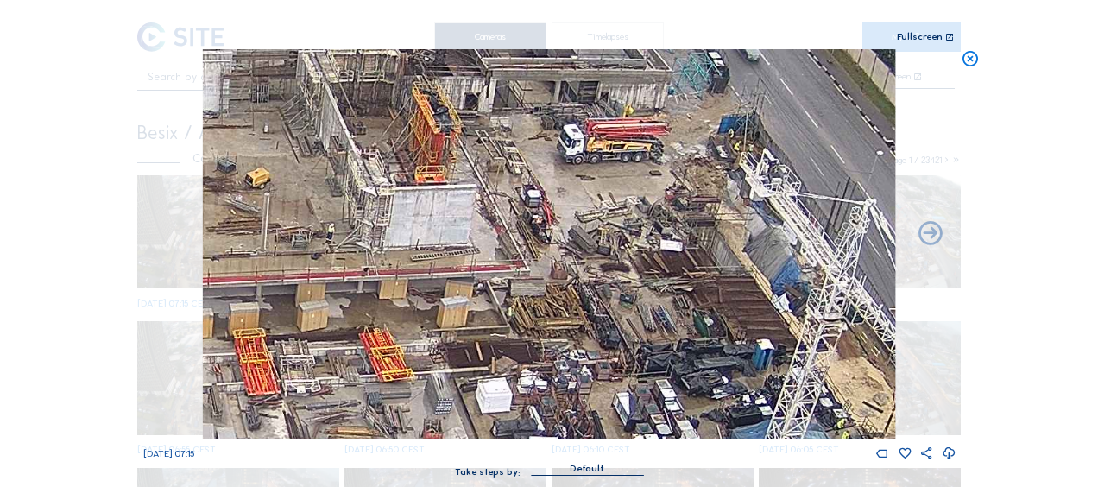
drag, startPoint x: 494, startPoint y: 231, endPoint x: 622, endPoint y: 398, distance: 210.0
click at [627, 425] on img at bounding box center [549, 243] width 692 height 389
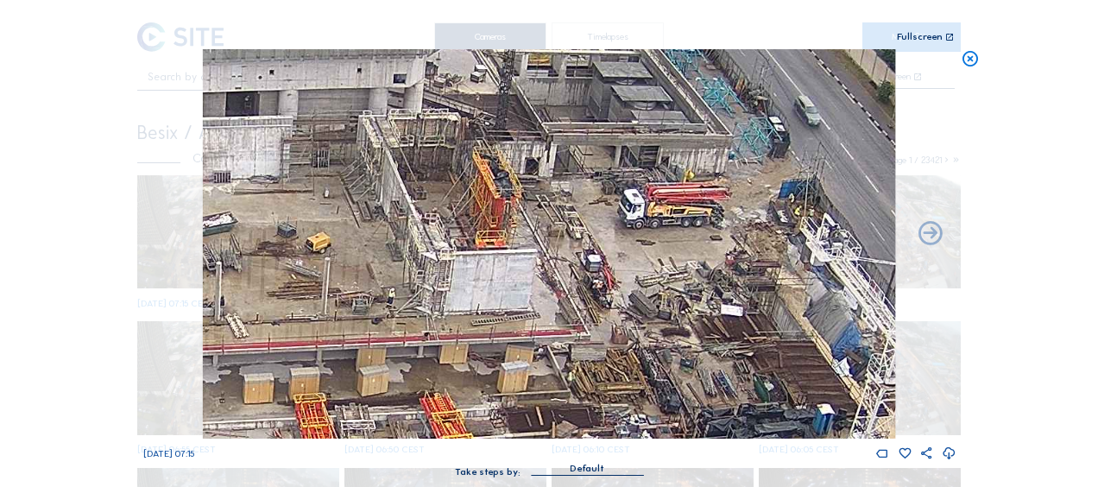
drag, startPoint x: 518, startPoint y: 241, endPoint x: 644, endPoint y: 362, distance: 174.6
click at [637, 372] on img at bounding box center [549, 243] width 692 height 389
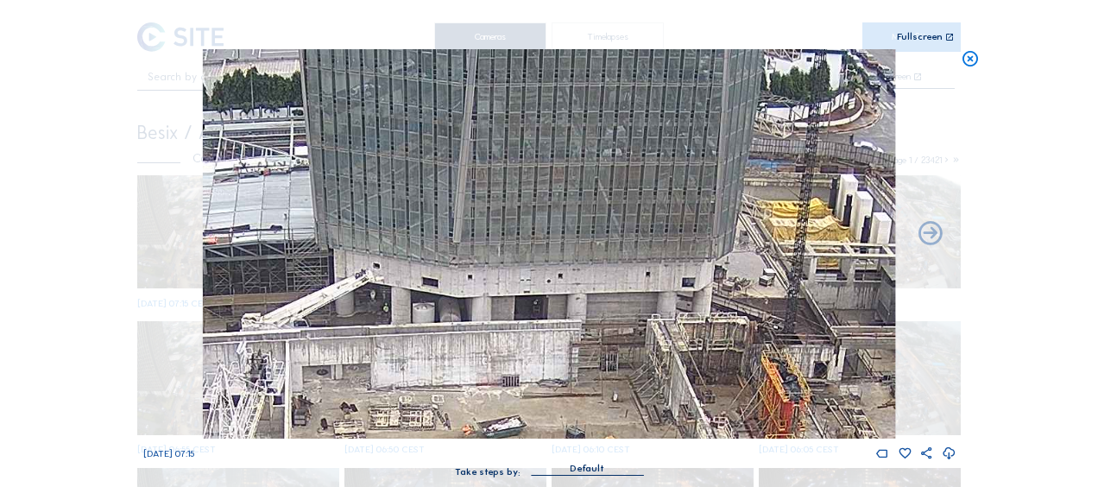
drag, startPoint x: 767, startPoint y: 323, endPoint x: 718, endPoint y: 319, distance: 48.5
click at [718, 319] on img at bounding box center [549, 243] width 692 height 389
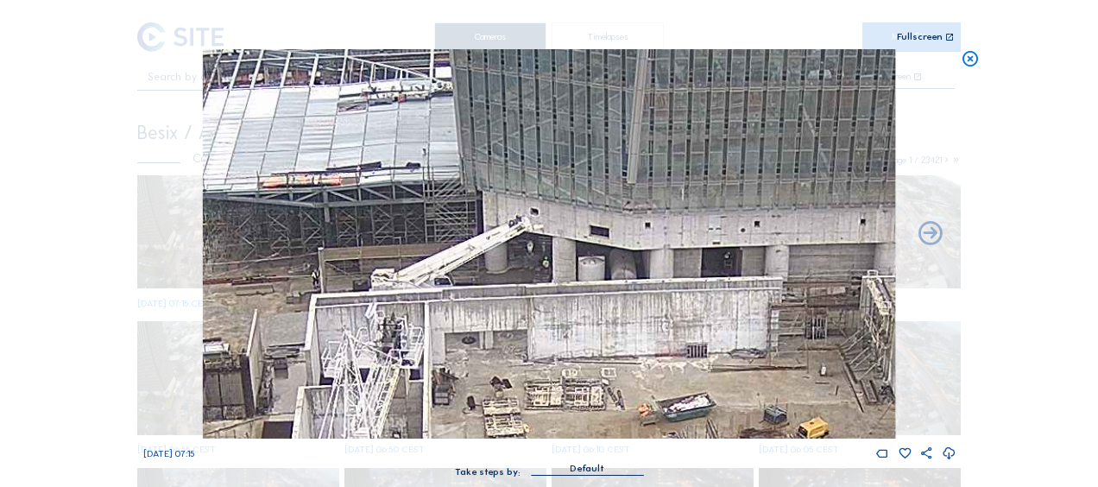
drag, startPoint x: 223, startPoint y: 239, endPoint x: 443, endPoint y: 199, distance: 223.8
click at [443, 199] on img at bounding box center [549, 243] width 692 height 389
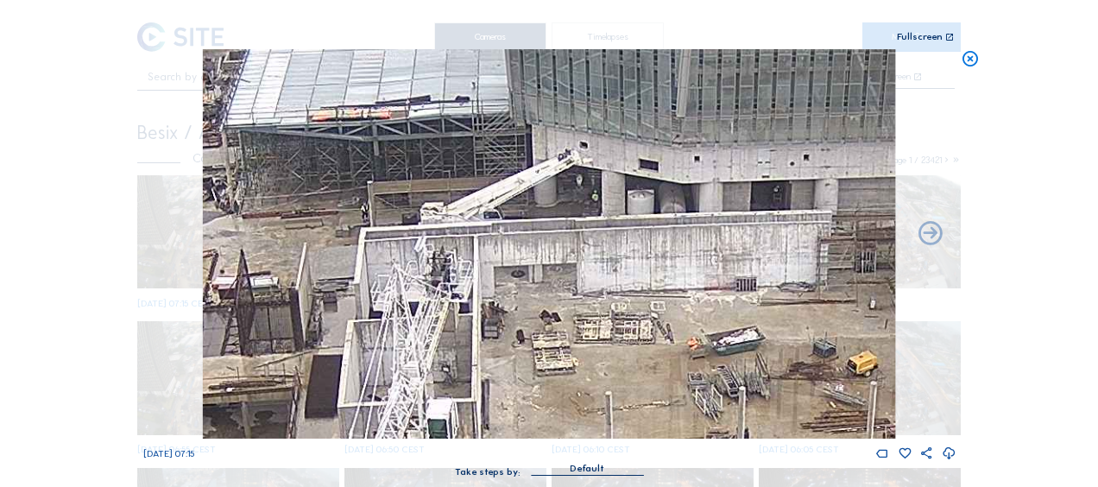
drag, startPoint x: 418, startPoint y: 234, endPoint x: 508, endPoint y: 171, distance: 110.4
click at [508, 171] on img at bounding box center [549, 243] width 692 height 389
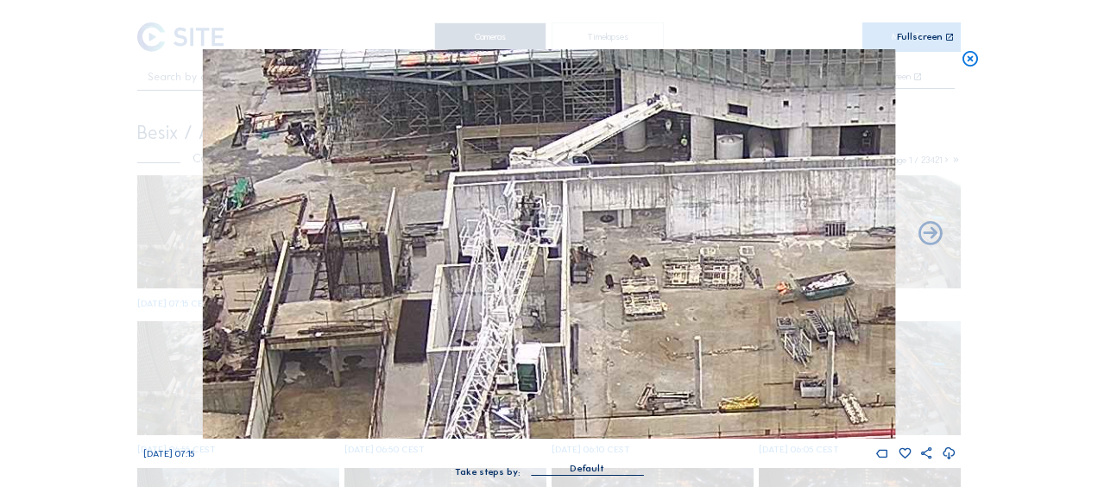
drag, startPoint x: 466, startPoint y: 253, endPoint x: 521, endPoint y: 196, distance: 78.8
click at [518, 194] on img at bounding box center [549, 243] width 692 height 389
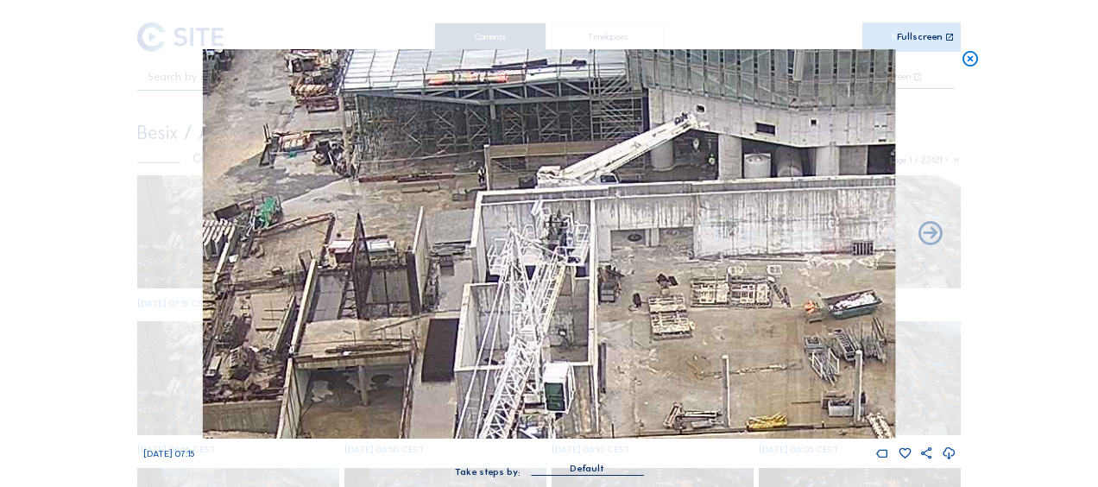
drag, startPoint x: 497, startPoint y: 176, endPoint x: 619, endPoint y: 266, distance: 151.2
click at [619, 266] on img at bounding box center [549, 243] width 692 height 389
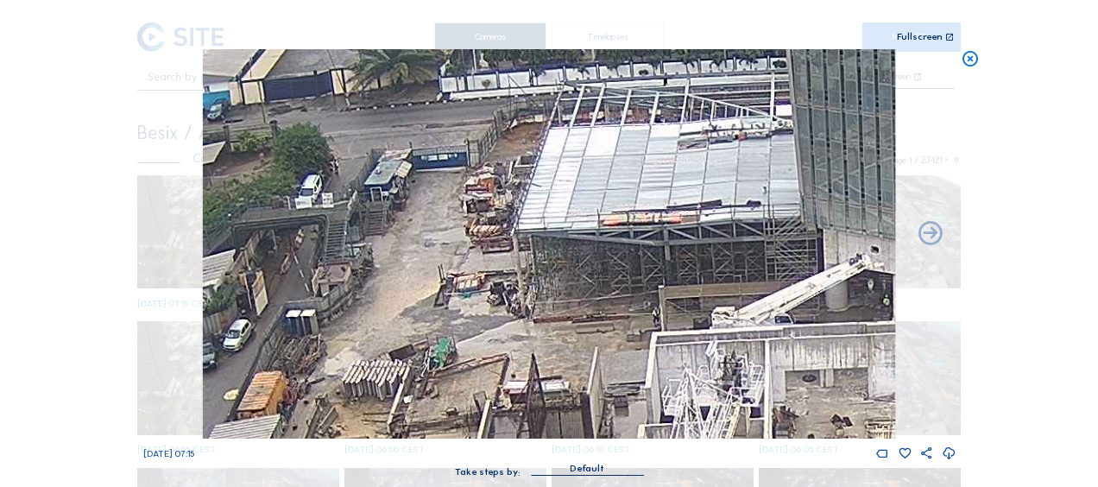
drag, startPoint x: 405, startPoint y: 151, endPoint x: 481, endPoint y: 223, distance: 104.4
click at [481, 222] on img at bounding box center [549, 243] width 692 height 389
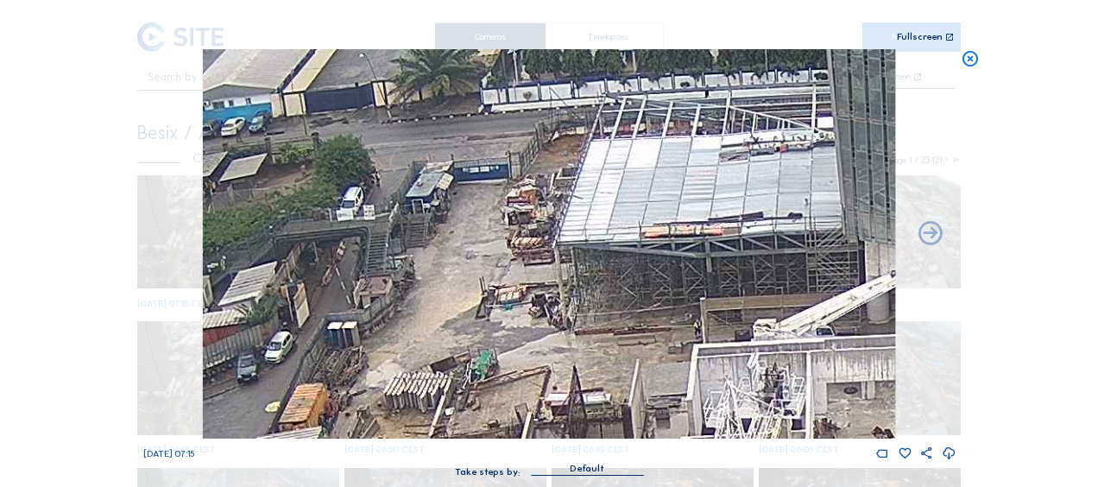
drag, startPoint x: 428, startPoint y: 267, endPoint x: 480, endPoint y: 255, distance: 53.2
click at [470, 278] on img at bounding box center [549, 243] width 692 height 389
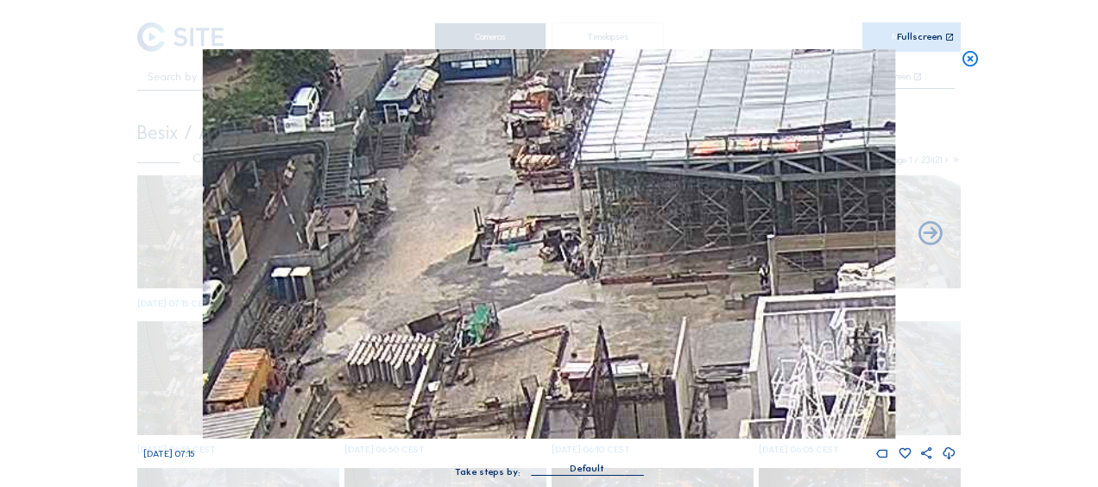
drag, startPoint x: 514, startPoint y: 200, endPoint x: 533, endPoint y: 142, distance: 61.7
click at [533, 142] on img at bounding box center [549, 243] width 692 height 389
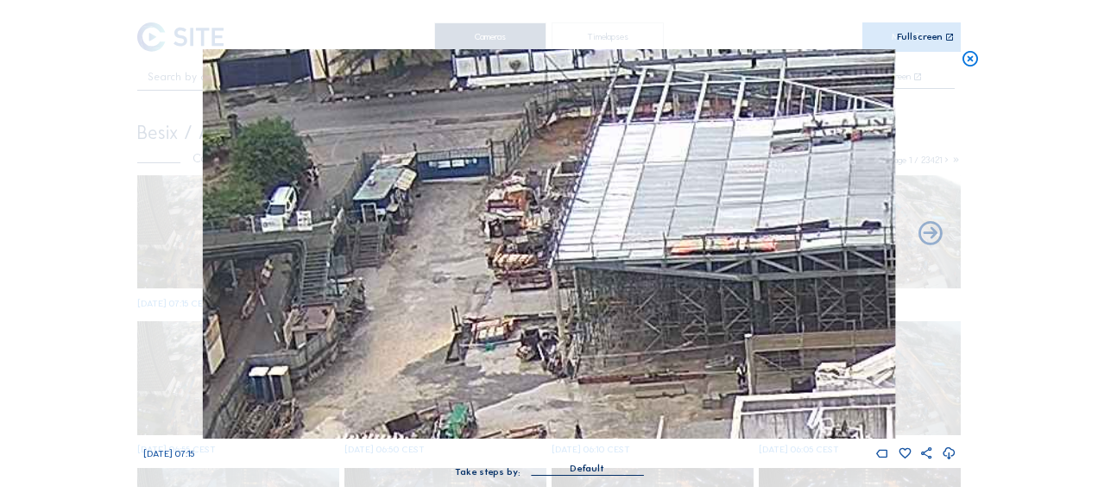
drag, startPoint x: 496, startPoint y: 170, endPoint x: 466, endPoint y: 281, distance: 114.6
click at [468, 281] on img at bounding box center [549, 243] width 692 height 389
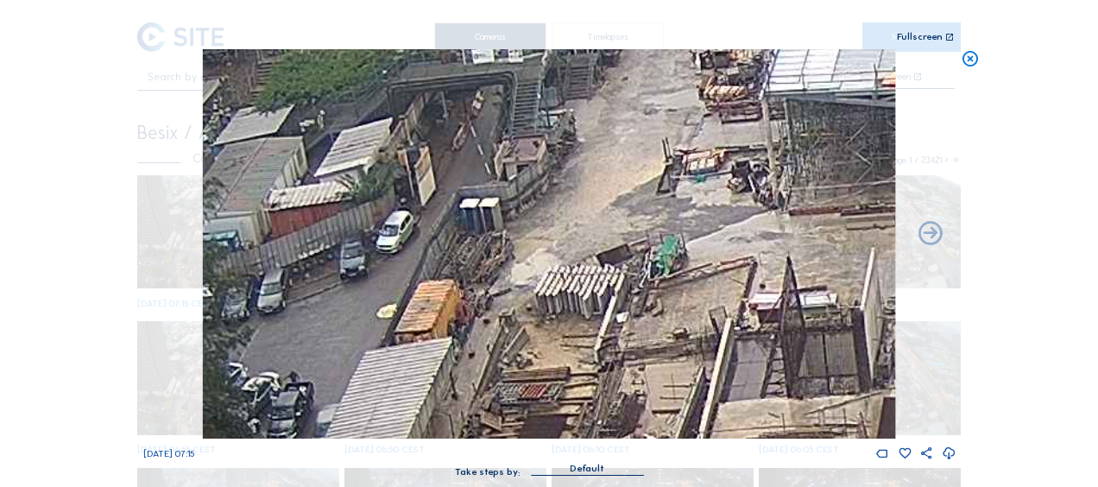
drag, startPoint x: 482, startPoint y: 288, endPoint x: 693, endPoint y: 119, distance: 270.8
click at [693, 119] on img at bounding box center [549, 243] width 692 height 389
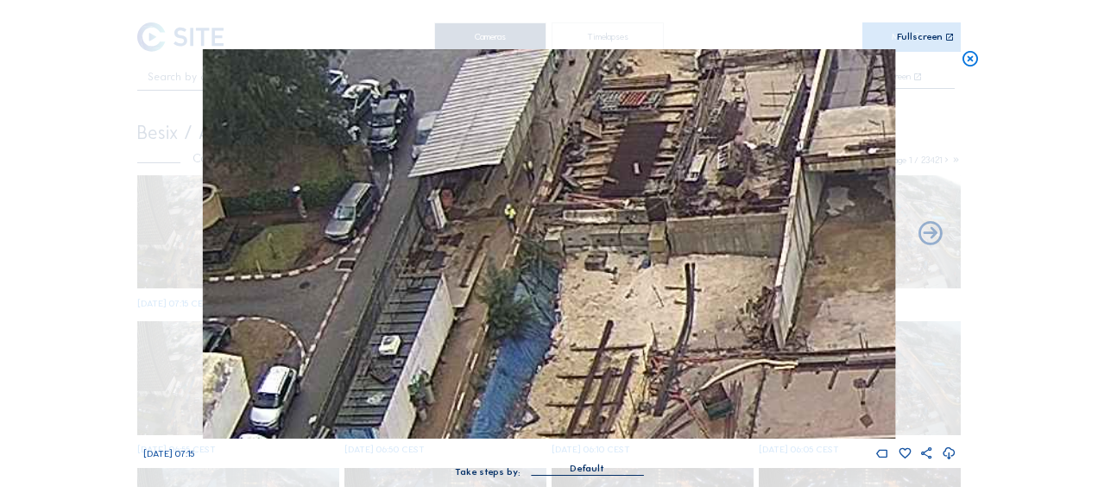
drag, startPoint x: 615, startPoint y: 338, endPoint x: 725, endPoint y: 23, distance: 333.9
click at [725, 23] on div "Scroll to travel through time | Press 'Alt' Button + Scroll to Zoom | Click and…" at bounding box center [549, 247] width 812 height 494
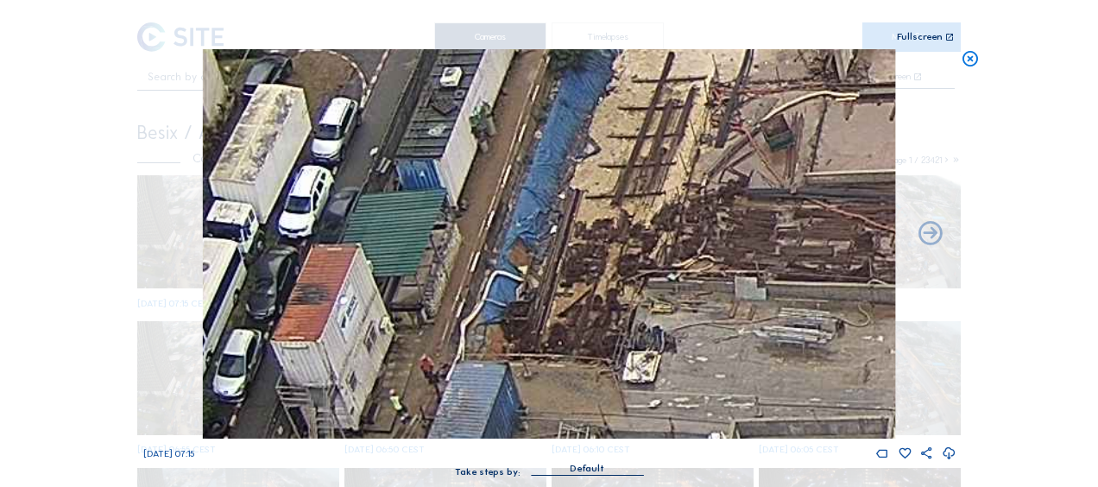
drag, startPoint x: 630, startPoint y: 311, endPoint x: 676, endPoint y: 150, distance: 167.0
click at [688, 82] on img at bounding box center [549, 243] width 692 height 389
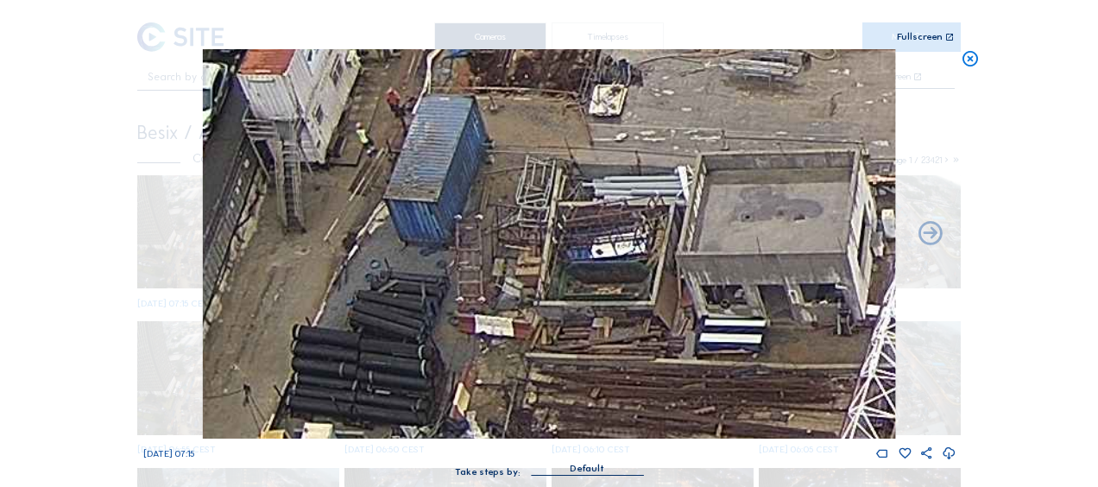
drag, startPoint x: 652, startPoint y: 338, endPoint x: 616, endPoint y: 89, distance: 252.0
click at [616, 89] on img at bounding box center [549, 243] width 692 height 389
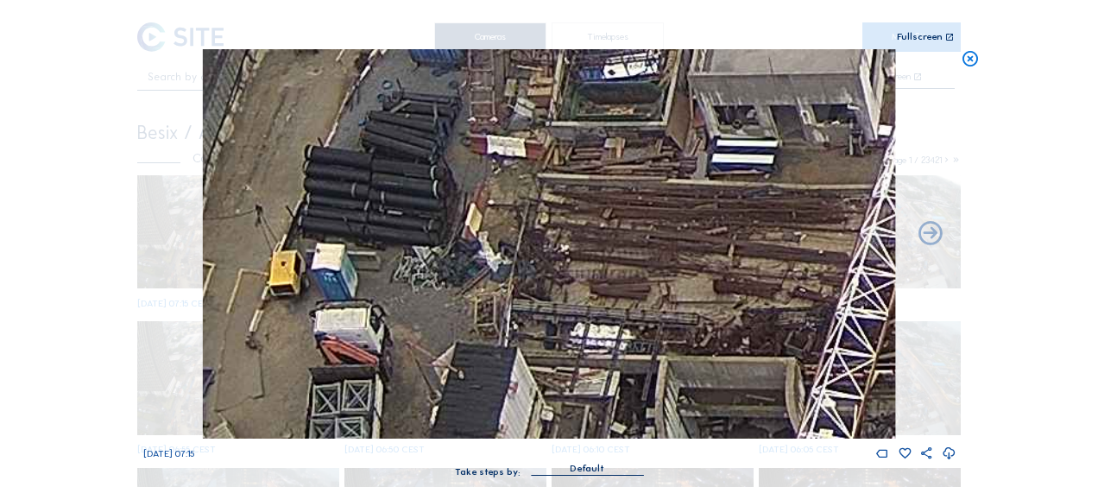
drag, startPoint x: 578, startPoint y: 282, endPoint x: 611, endPoint y: 50, distance: 234.5
click at [611, 50] on img at bounding box center [549, 243] width 692 height 389
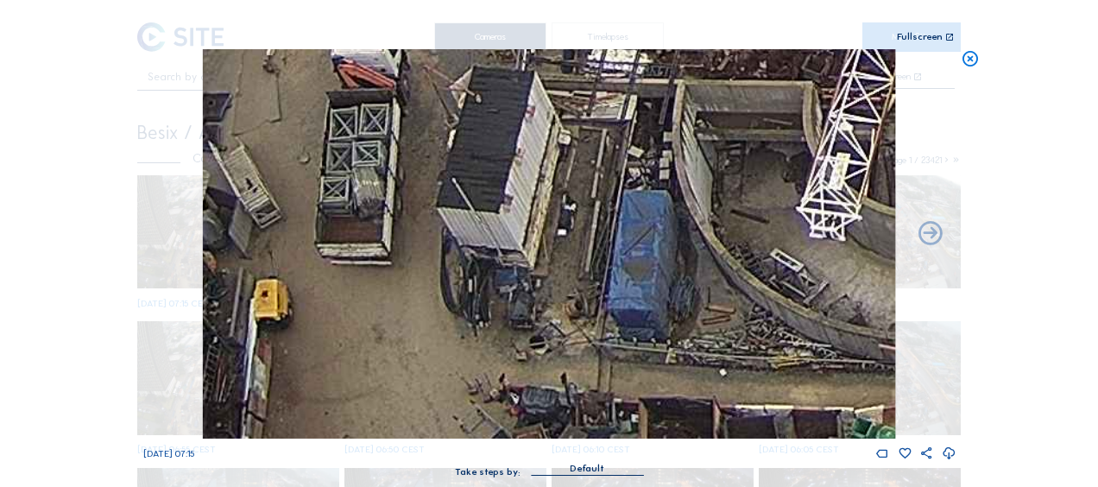
drag, startPoint x: 608, startPoint y: 271, endPoint x: 592, endPoint y: 127, distance: 145.0
click at [600, 107] on img at bounding box center [549, 243] width 692 height 389
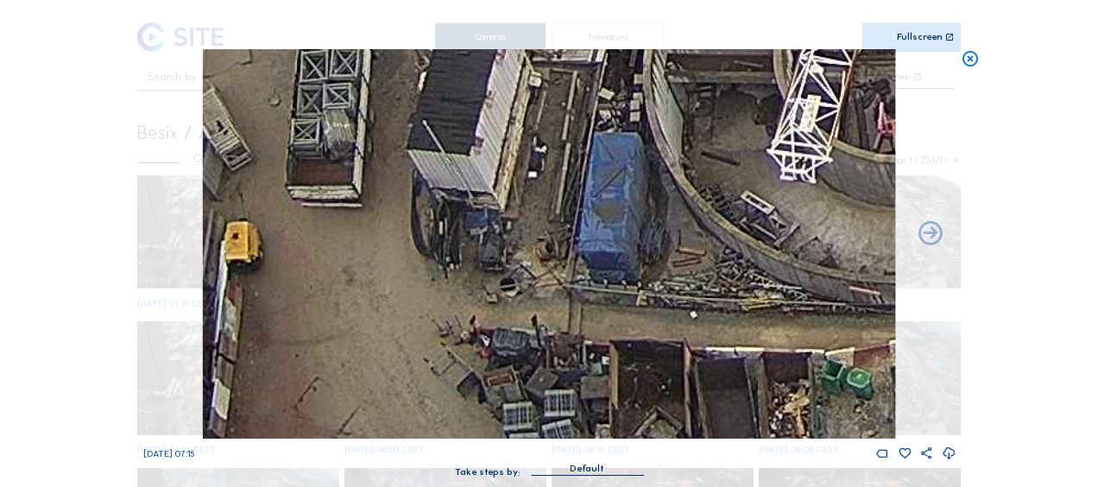
drag, startPoint x: 576, startPoint y: 218, endPoint x: 533, endPoint y: 101, distance: 124.0
click at [535, 101] on img at bounding box center [549, 243] width 692 height 389
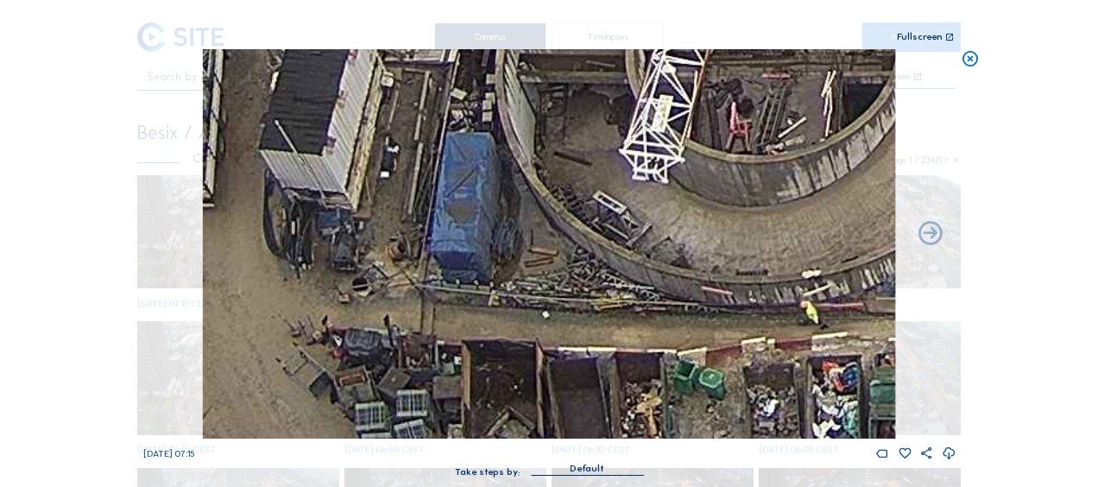
drag, startPoint x: 679, startPoint y: 245, endPoint x: 567, endPoint y: 174, distance: 132.0
click at [571, 173] on img at bounding box center [549, 243] width 692 height 389
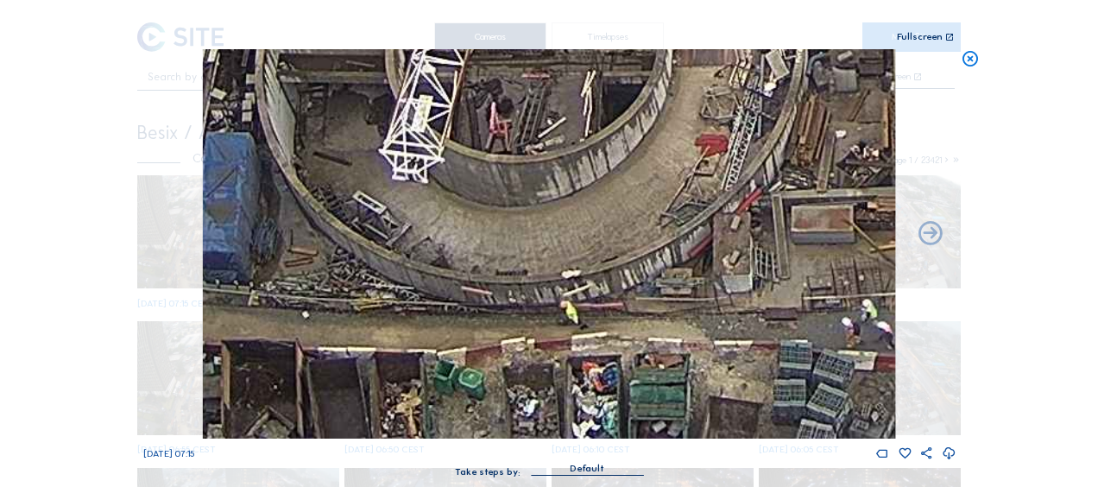
drag, startPoint x: 752, startPoint y: 312, endPoint x: 523, endPoint y: 145, distance: 283.0
click at [523, 145] on img at bounding box center [549, 243] width 692 height 389
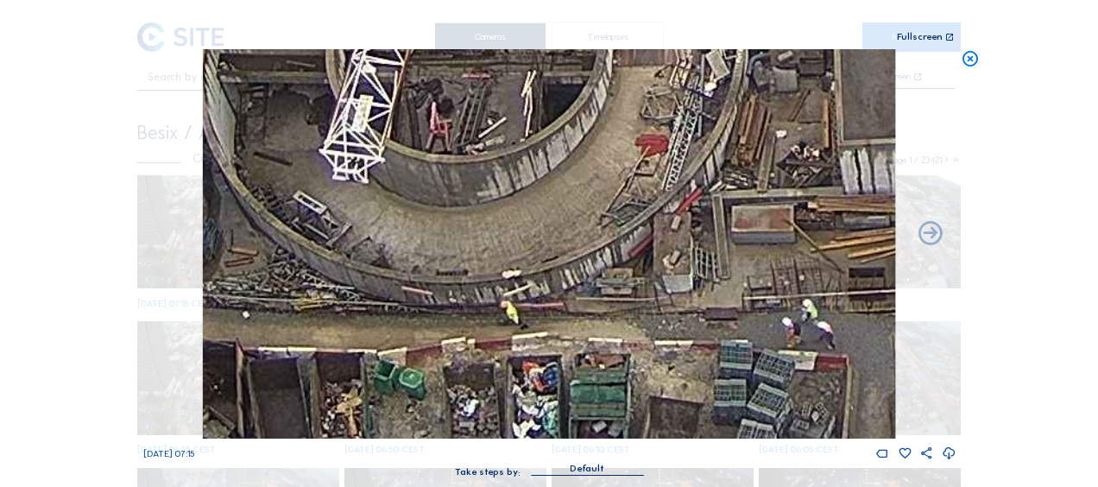
drag, startPoint x: 686, startPoint y: 326, endPoint x: 620, endPoint y: 285, distance: 78.3
click at [620, 285] on img at bounding box center [549, 243] width 692 height 389
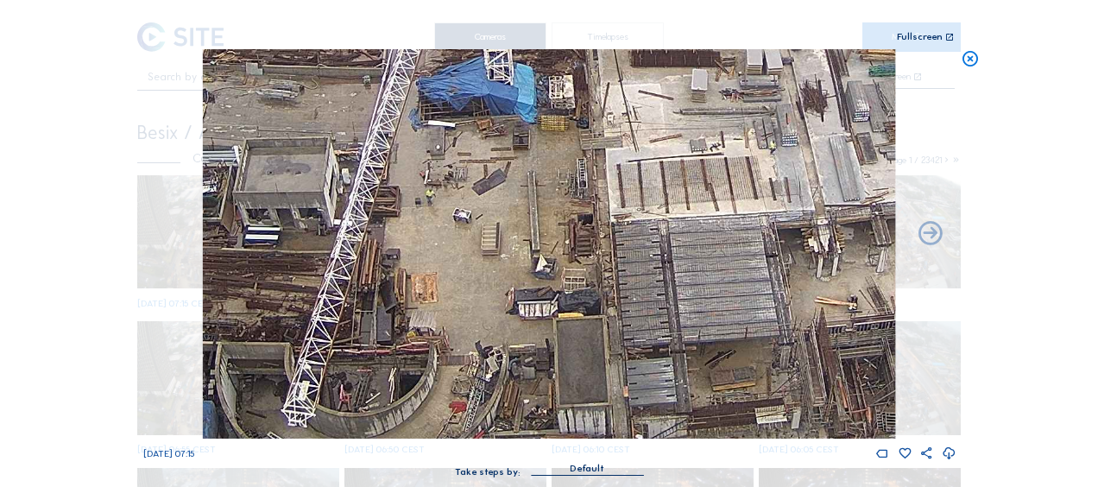
drag, startPoint x: 696, startPoint y: 254, endPoint x: 555, endPoint y: 378, distance: 187.8
click at [555, 378] on img at bounding box center [549, 243] width 692 height 389
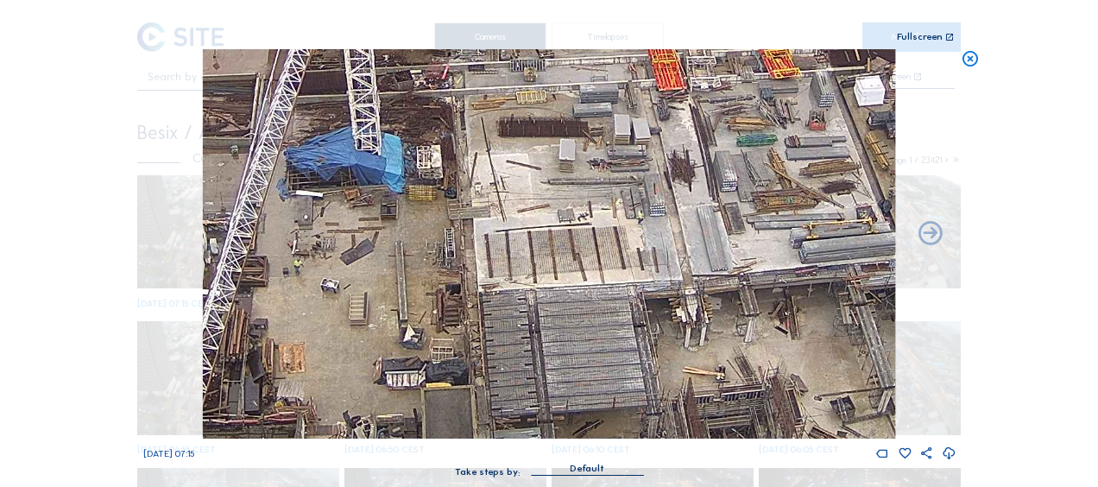
drag, startPoint x: 697, startPoint y: 211, endPoint x: 477, endPoint y: 339, distance: 254.9
click at [477, 339] on img at bounding box center [549, 243] width 692 height 389
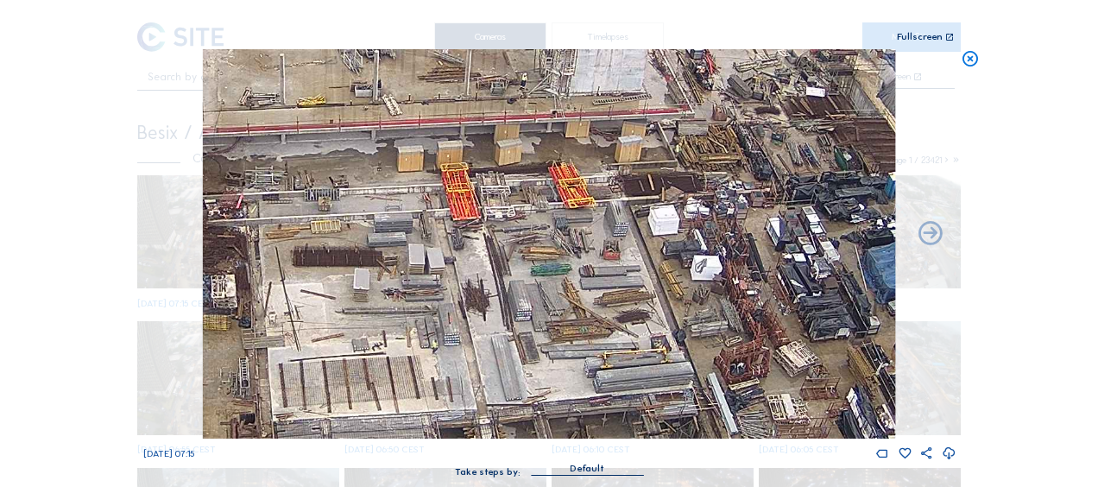
drag, startPoint x: 666, startPoint y: 185, endPoint x: 549, endPoint y: 256, distance: 137.1
click at [549, 256] on img at bounding box center [549, 243] width 692 height 389
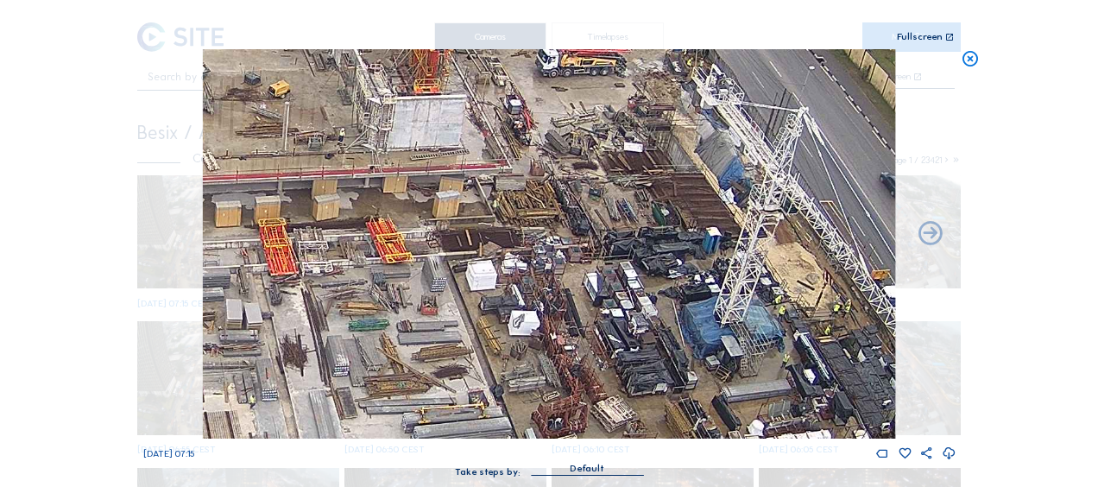
drag, startPoint x: 723, startPoint y: 225, endPoint x: 541, endPoint y: 281, distance: 190.3
click at [541, 281] on img at bounding box center [549, 243] width 692 height 389
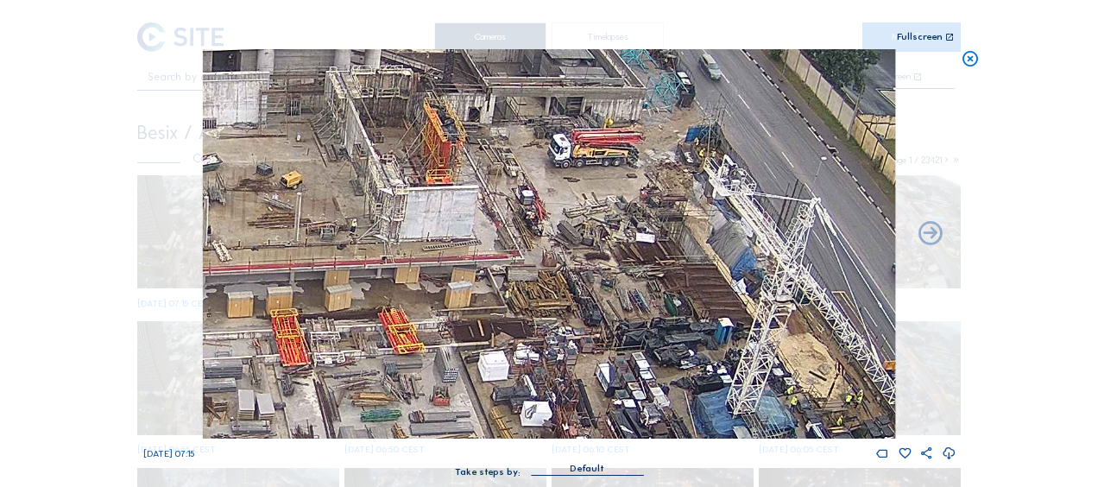
drag, startPoint x: 625, startPoint y: 117, endPoint x: 637, endPoint y: 208, distance: 91.4
click at [637, 208] on img at bounding box center [549, 243] width 692 height 389
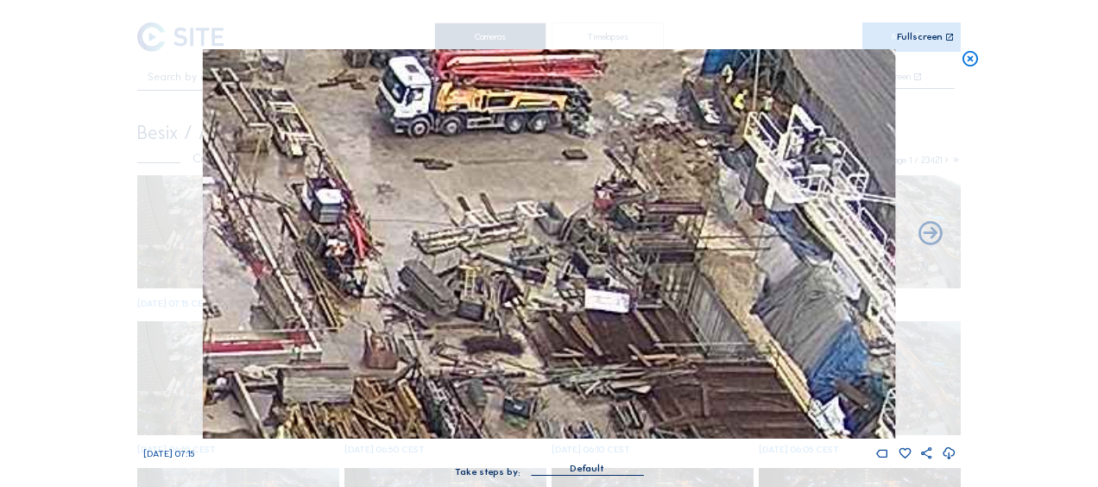
drag, startPoint x: 704, startPoint y: 107, endPoint x: 643, endPoint y: 297, distance: 199.3
click at [644, 297] on img at bounding box center [549, 243] width 692 height 389
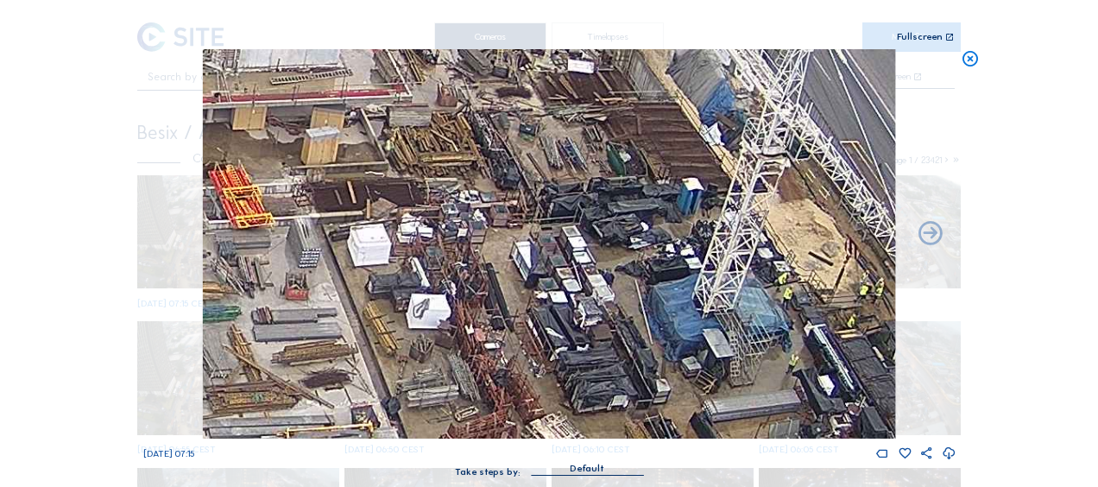
drag, startPoint x: 604, startPoint y: 214, endPoint x: 588, endPoint y: 76, distance: 139.1
click at [588, 76] on img at bounding box center [549, 243] width 692 height 389
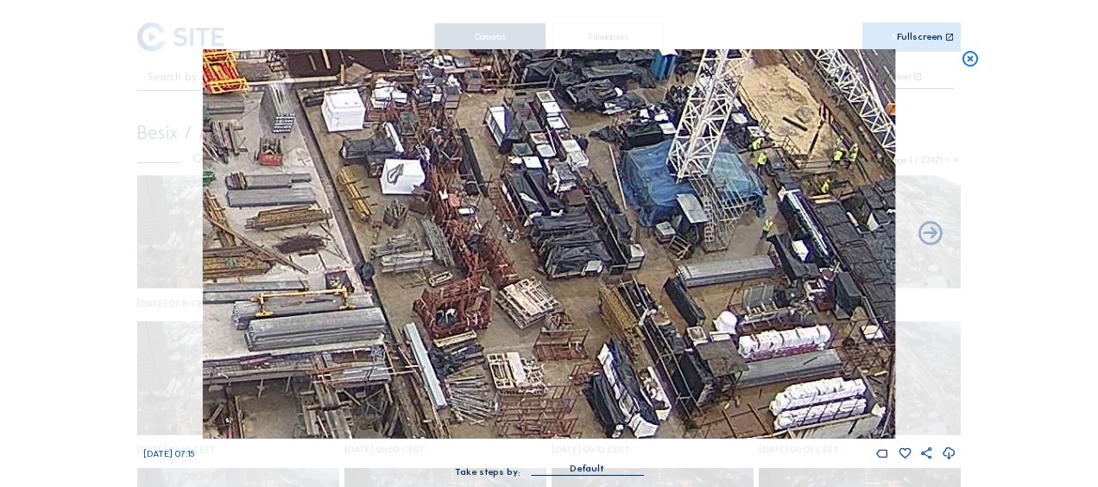
drag, startPoint x: 640, startPoint y: 338, endPoint x: 619, endPoint y: 242, distance: 98.9
click at [608, 167] on img at bounding box center [549, 243] width 692 height 389
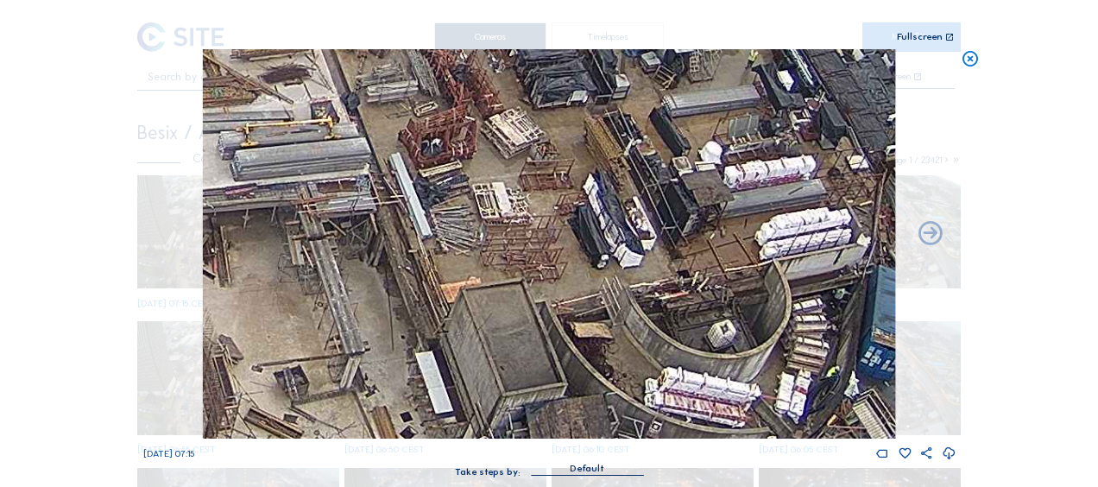
drag, startPoint x: 628, startPoint y: 306, endPoint x: 635, endPoint y: 169, distance: 136.6
click at [629, 147] on img at bounding box center [549, 243] width 692 height 389
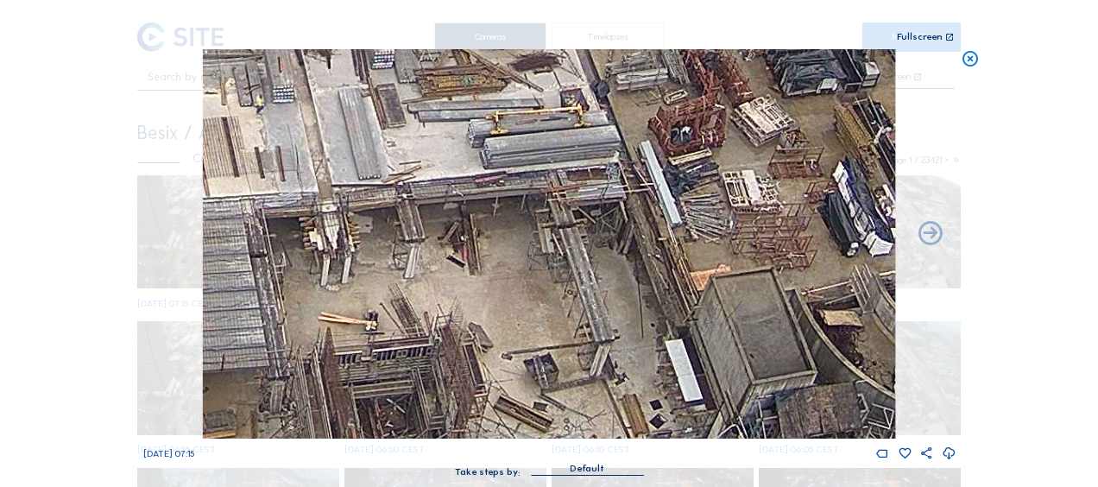
drag, startPoint x: 638, startPoint y: 279, endPoint x: 879, endPoint y: 307, distance: 242.5
click at [879, 307] on img at bounding box center [549, 243] width 692 height 389
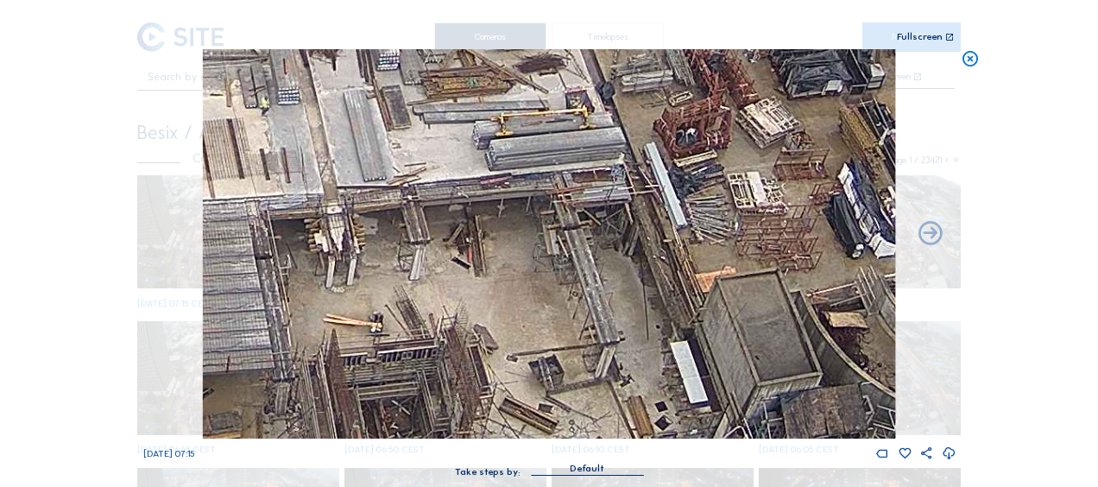
drag, startPoint x: 544, startPoint y: 197, endPoint x: 792, endPoint y: 287, distance: 264.3
click at [792, 287] on img at bounding box center [549, 243] width 692 height 389
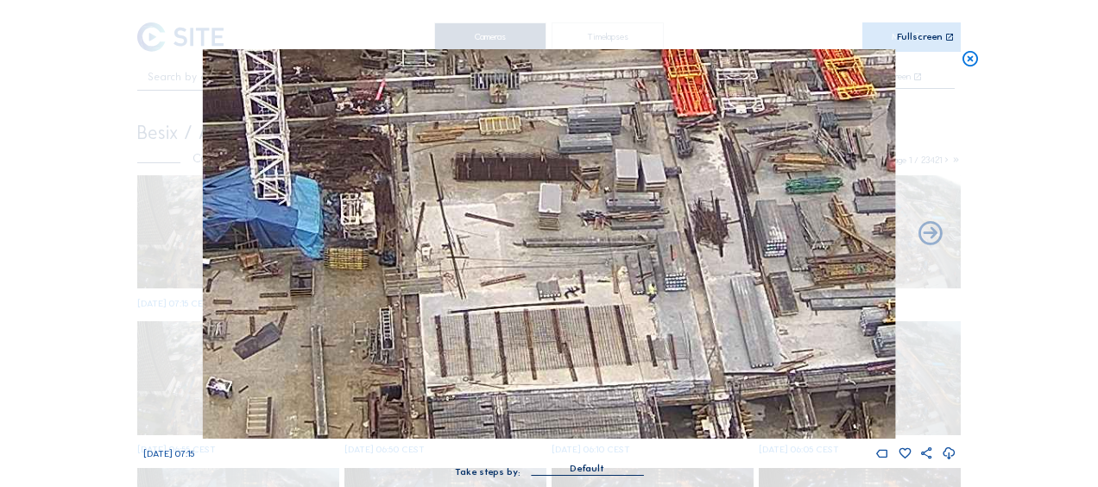
drag, startPoint x: 501, startPoint y: 242, endPoint x: 639, endPoint y: 338, distance: 168.6
click at [639, 338] on img at bounding box center [549, 243] width 692 height 389
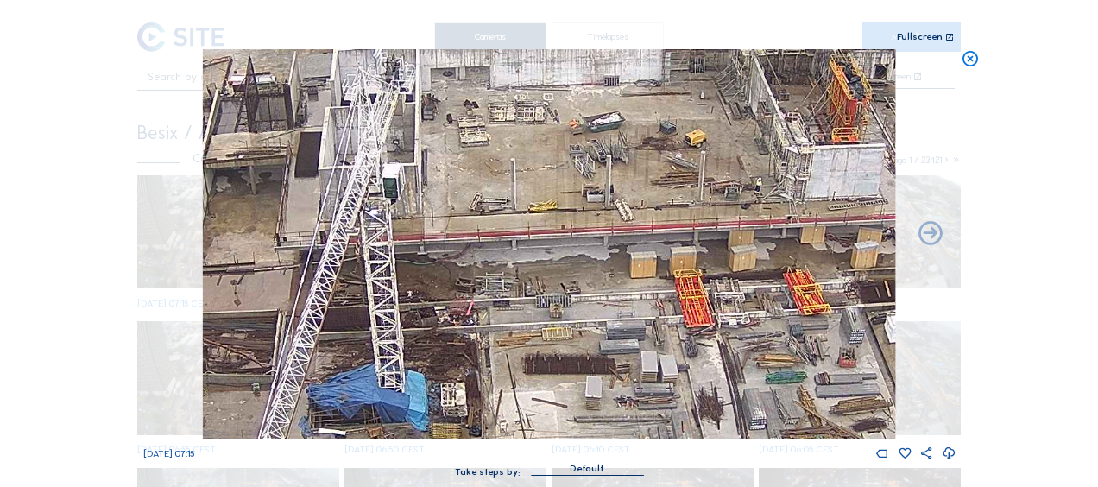
drag, startPoint x: 495, startPoint y: 288, endPoint x: 508, endPoint y: 337, distance: 49.8
click at [508, 337] on img at bounding box center [549, 243] width 692 height 389
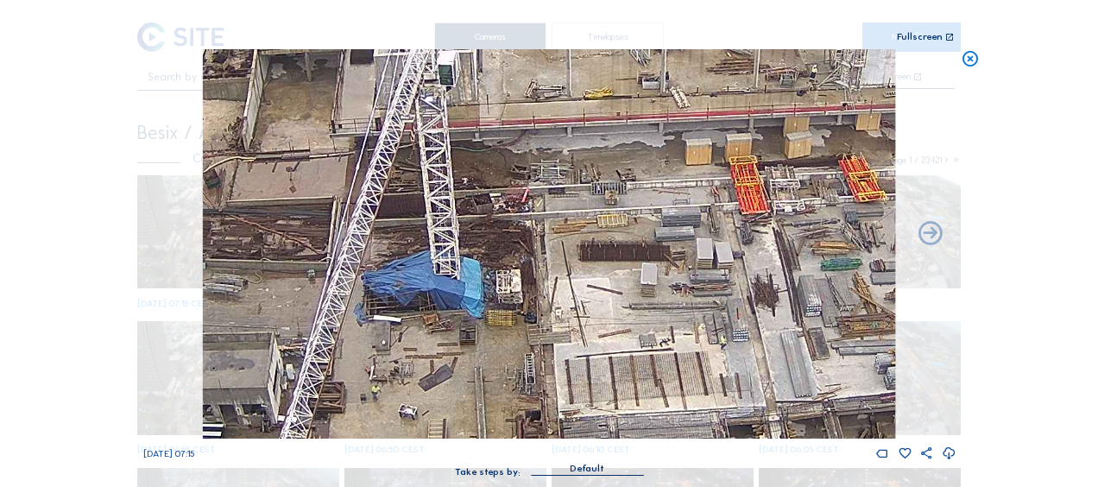
drag, startPoint x: 470, startPoint y: 366, endPoint x: 556, endPoint y: 243, distance: 150.6
click at [583, 199] on img at bounding box center [549, 243] width 692 height 389
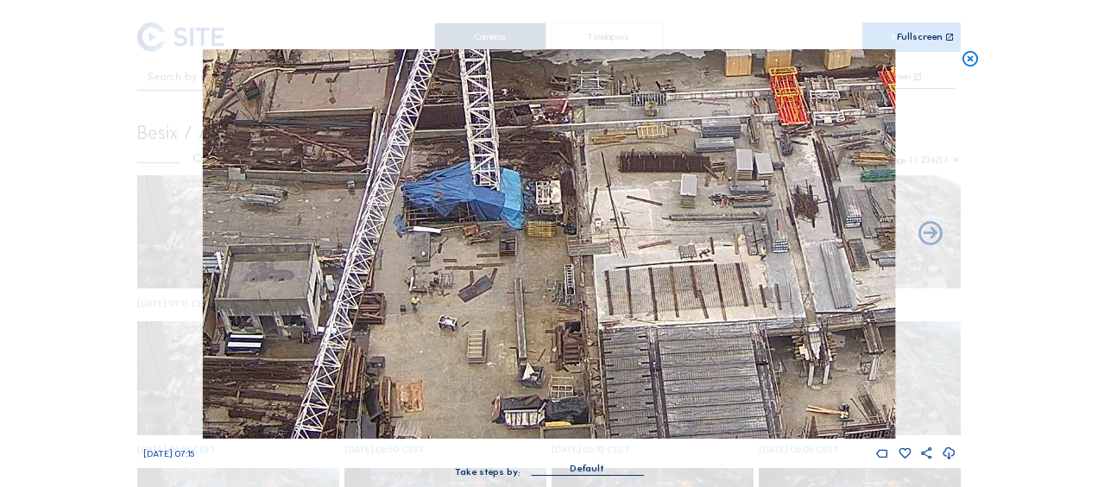
drag, startPoint x: 460, startPoint y: 283, endPoint x: 639, endPoint y: 166, distance: 213.8
click at [639, 166] on img at bounding box center [549, 243] width 692 height 389
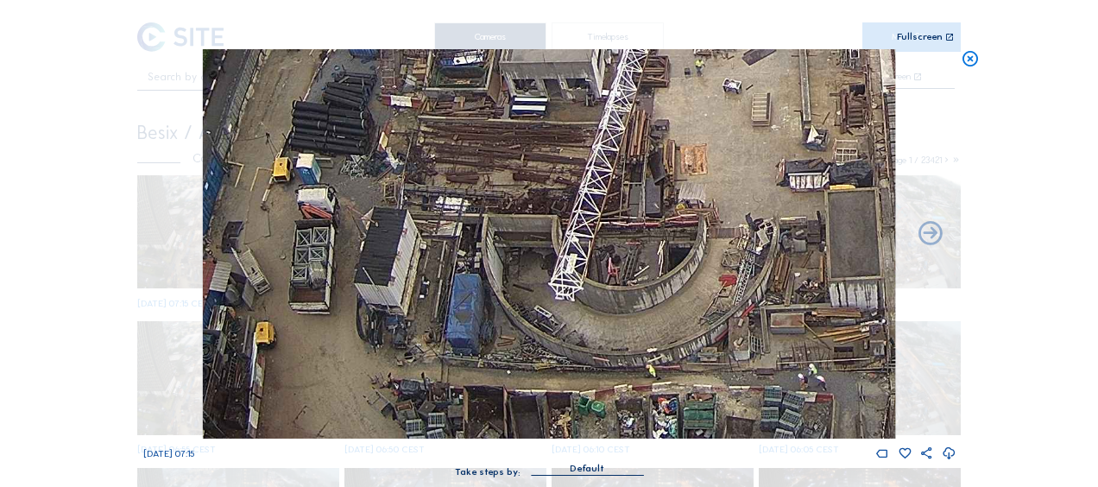
drag, startPoint x: 521, startPoint y: 294, endPoint x: 627, endPoint y: 104, distance: 217.9
click at [627, 104] on img at bounding box center [549, 243] width 692 height 389
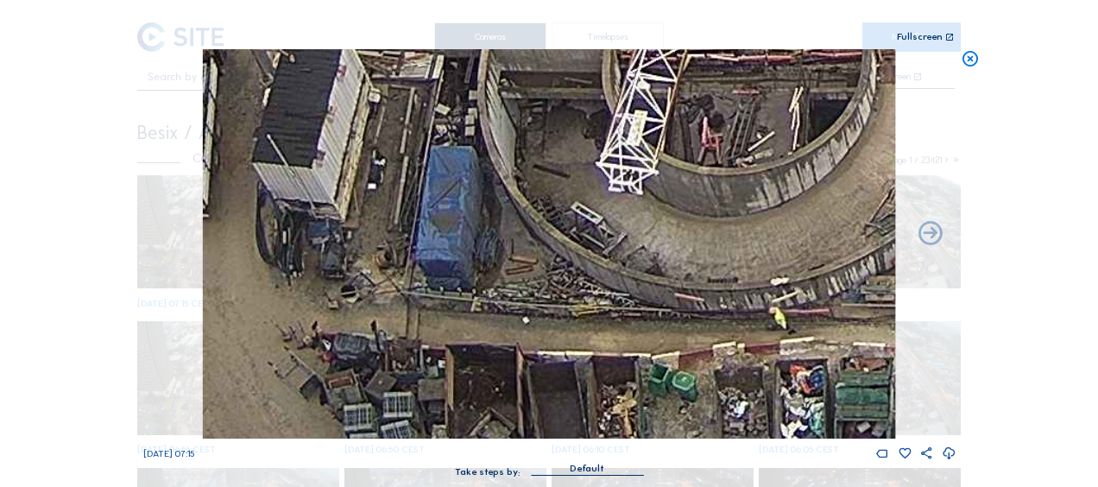
drag, startPoint x: 527, startPoint y: 404, endPoint x: 564, endPoint y: 200, distance: 206.9
click at [564, 200] on img at bounding box center [549, 243] width 692 height 389
click at [968, 62] on icon at bounding box center [970, 59] width 19 height 20
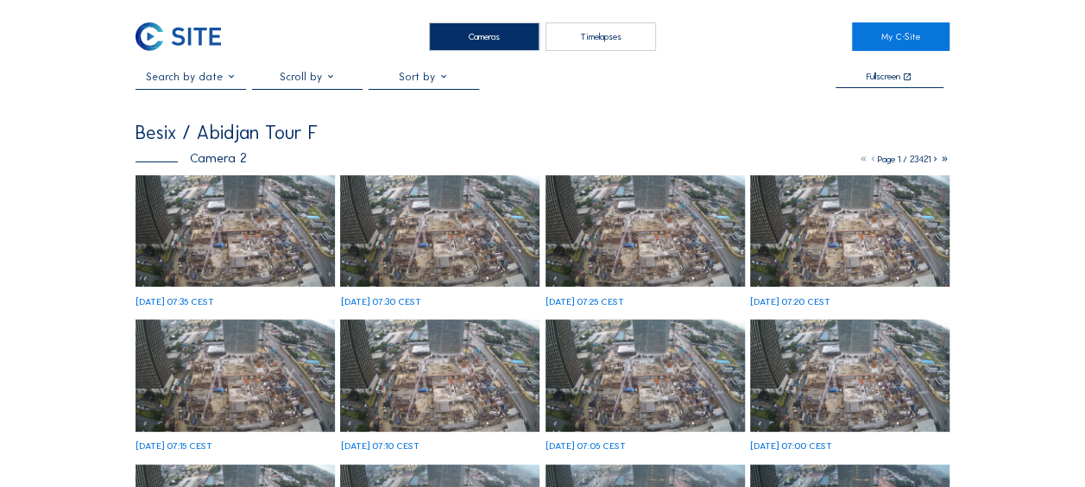
click at [261, 252] on img at bounding box center [235, 231] width 199 height 112
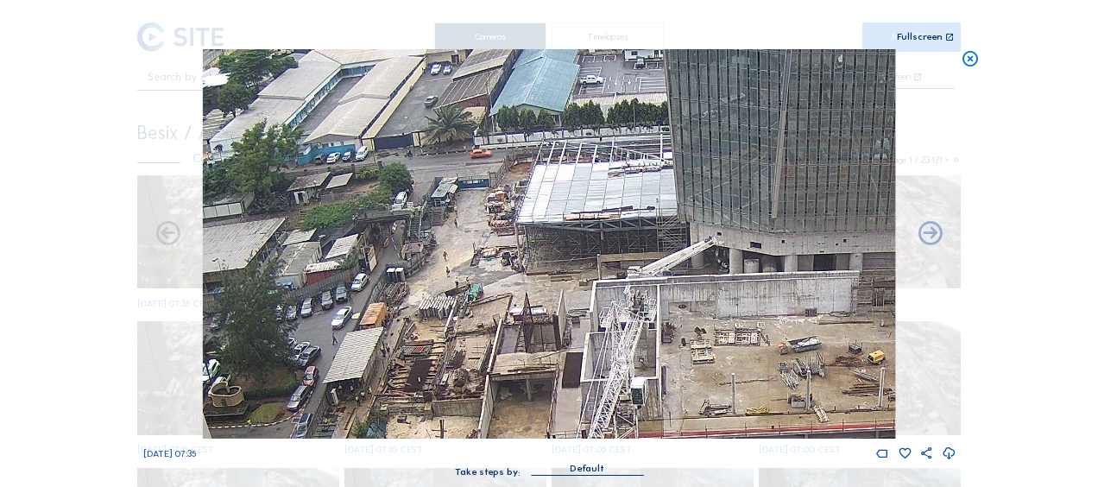
drag, startPoint x: 487, startPoint y: 195, endPoint x: 505, endPoint y: 268, distance: 74.7
click at [514, 300] on img at bounding box center [549, 243] width 692 height 389
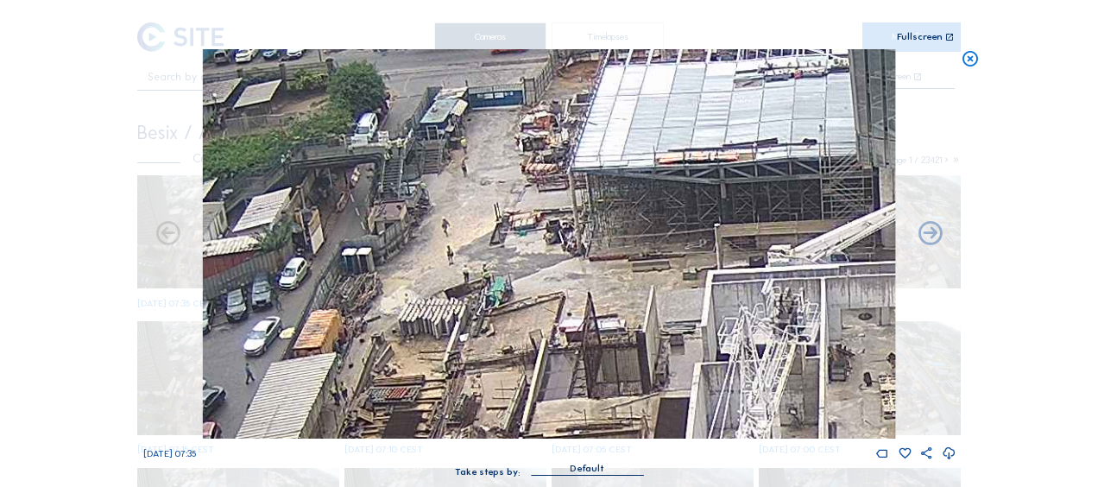
drag, startPoint x: 381, startPoint y: 236, endPoint x: 456, endPoint y: 192, distance: 87.1
click at [455, 193] on img at bounding box center [549, 243] width 692 height 389
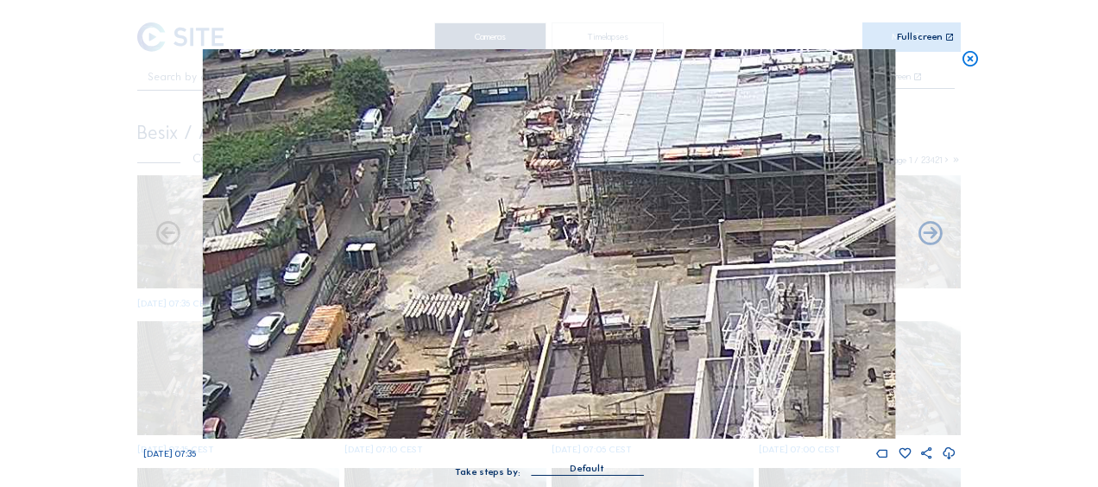
click at [969, 54] on icon at bounding box center [970, 59] width 19 height 20
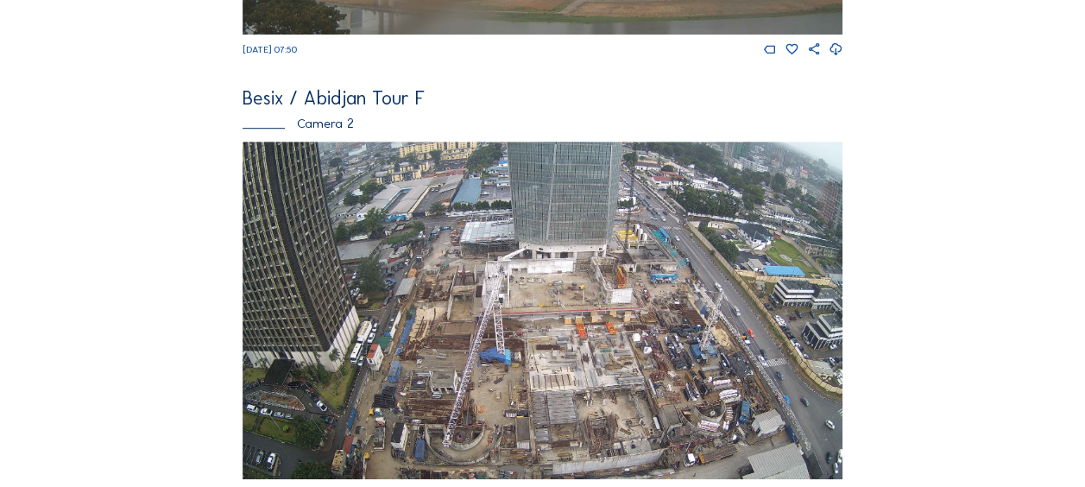
scroll to position [604, 0]
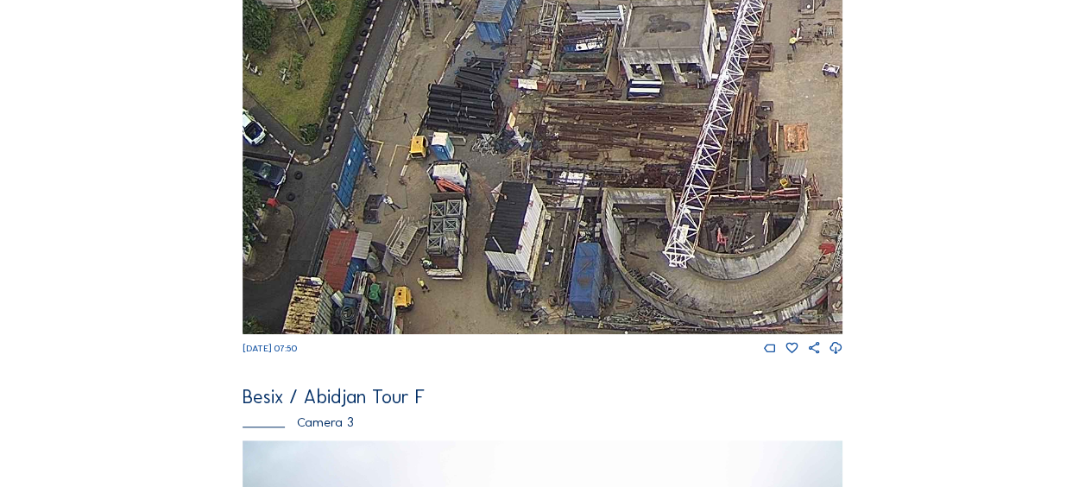
drag, startPoint x: 352, startPoint y: 275, endPoint x: 522, endPoint y: 237, distance: 174.2
click at [522, 237] on img at bounding box center [543, 166] width 600 height 338
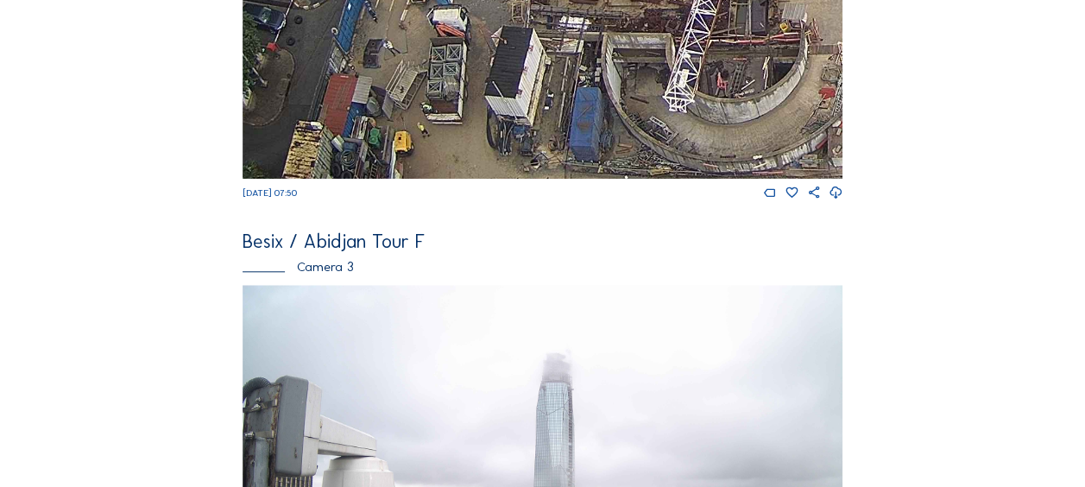
scroll to position [777, 0]
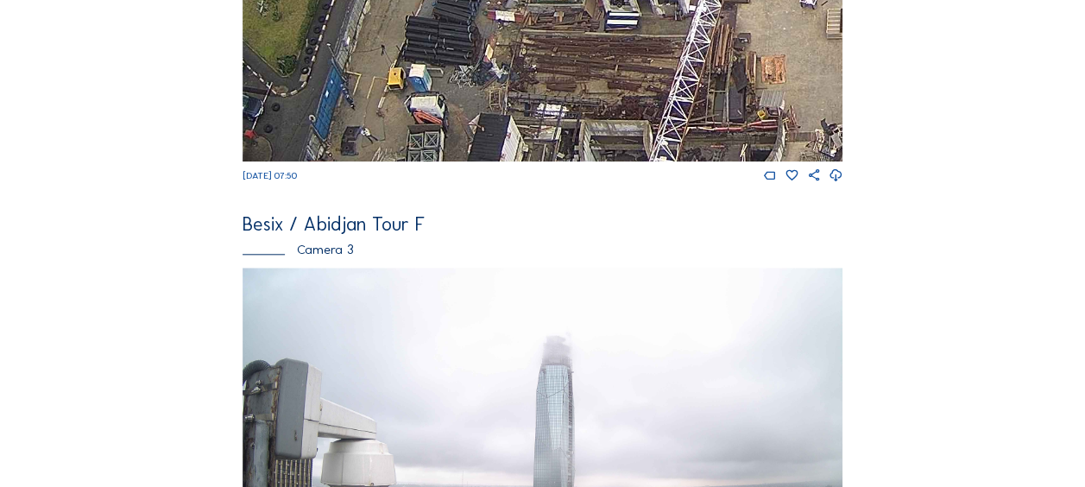
drag, startPoint x: 577, startPoint y: 109, endPoint x: 530, endPoint y: 160, distance: 69.0
click at [535, 171] on div "We 24 Sep 2025 07:50" at bounding box center [543, 4] width 600 height 360
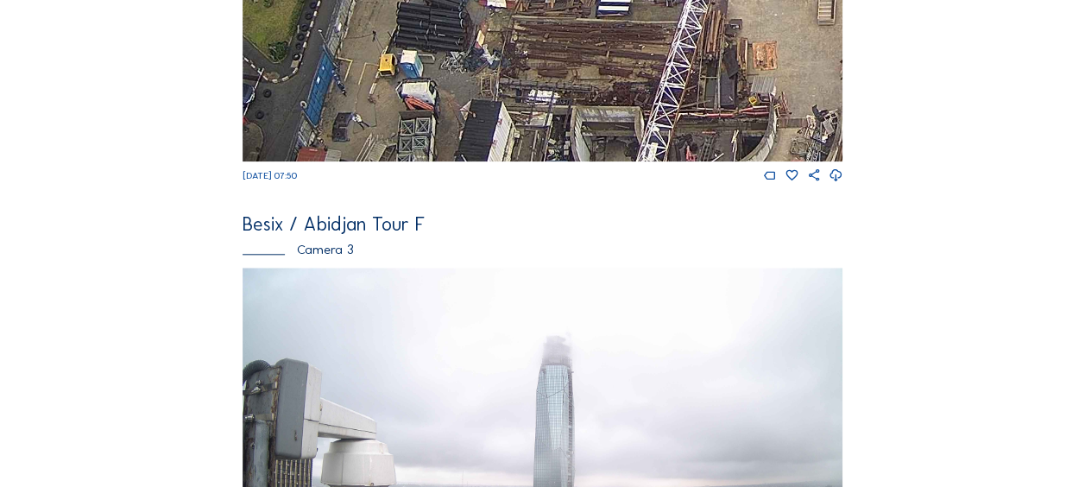
drag, startPoint x: 512, startPoint y: 209, endPoint x: 524, endPoint y: 385, distance: 176.5
click at [524, 385] on div "Besix / Abidjan Tour F Camera 1 We 24 Sep 2025 07:50 Besix / Abidjan Tour F Cam…" at bounding box center [543, 7] width 600 height 1358
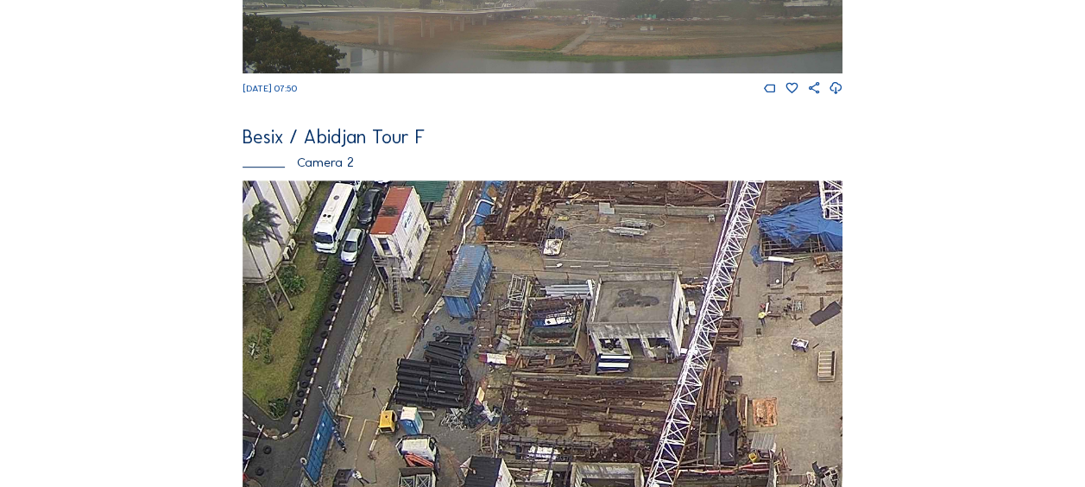
scroll to position [518, 0]
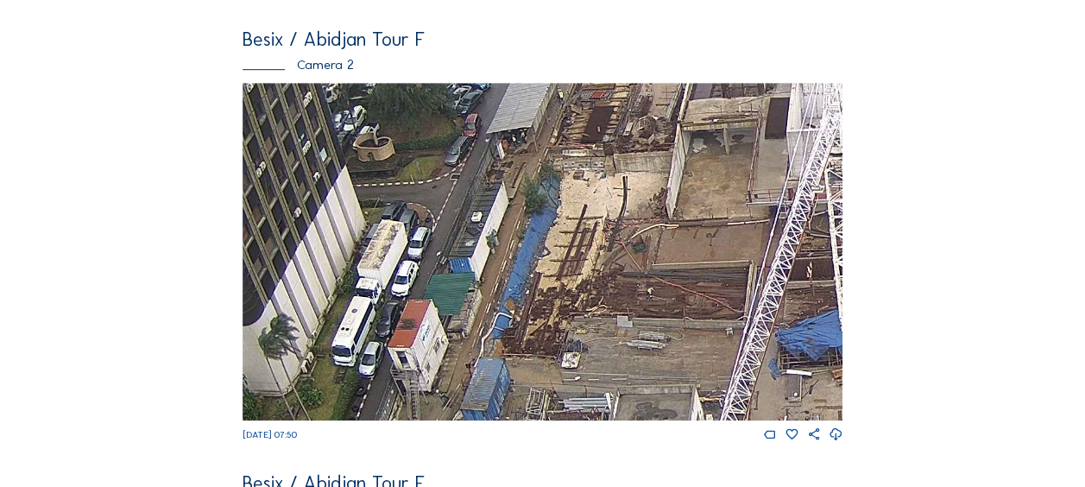
drag, startPoint x: 603, startPoint y: 140, endPoint x: 607, endPoint y: 332, distance: 192.5
click at [628, 382] on img at bounding box center [543, 252] width 600 height 338
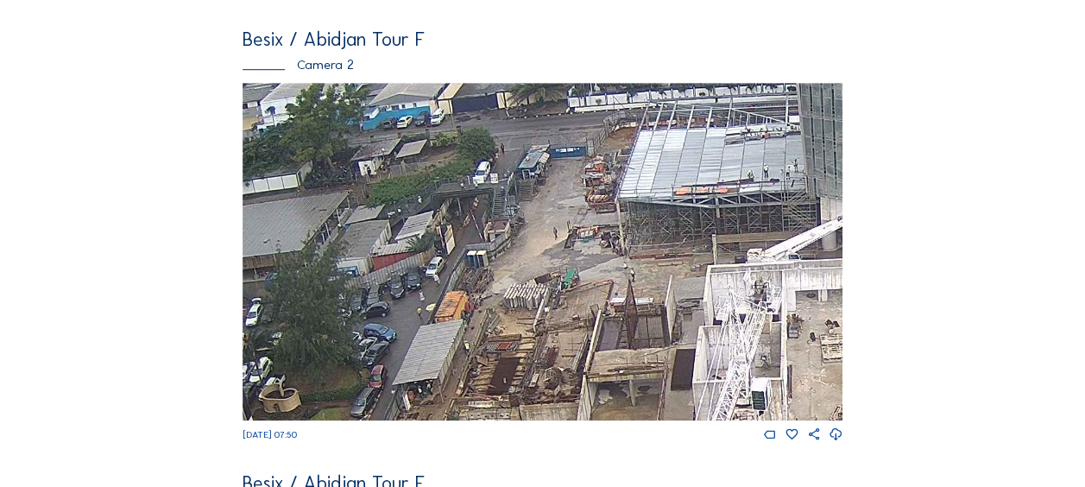
drag, startPoint x: 578, startPoint y: 108, endPoint x: 478, endPoint y: 328, distance: 241.8
click at [478, 328] on img at bounding box center [543, 252] width 600 height 338
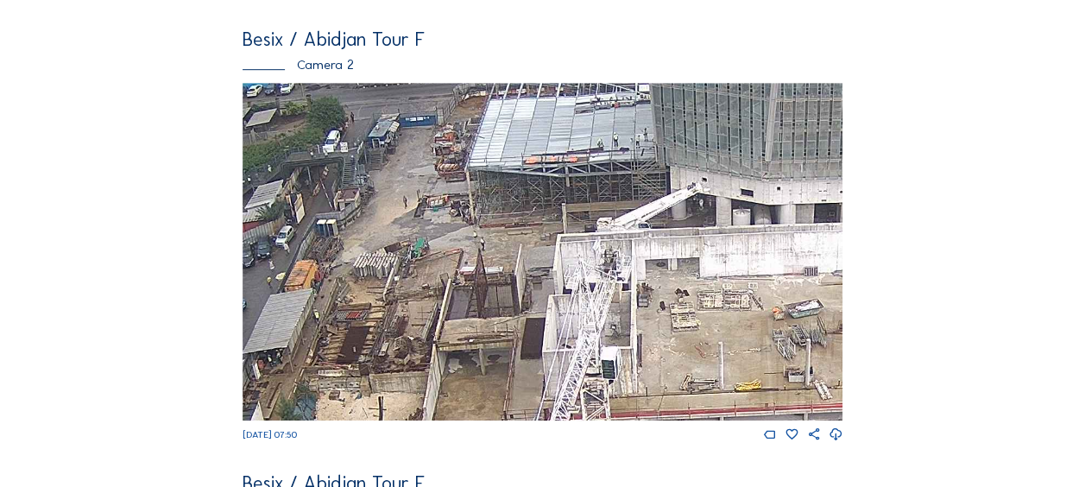
drag, startPoint x: 696, startPoint y: 259, endPoint x: 544, endPoint y: 230, distance: 154.6
click at [544, 230] on img at bounding box center [543, 252] width 600 height 338
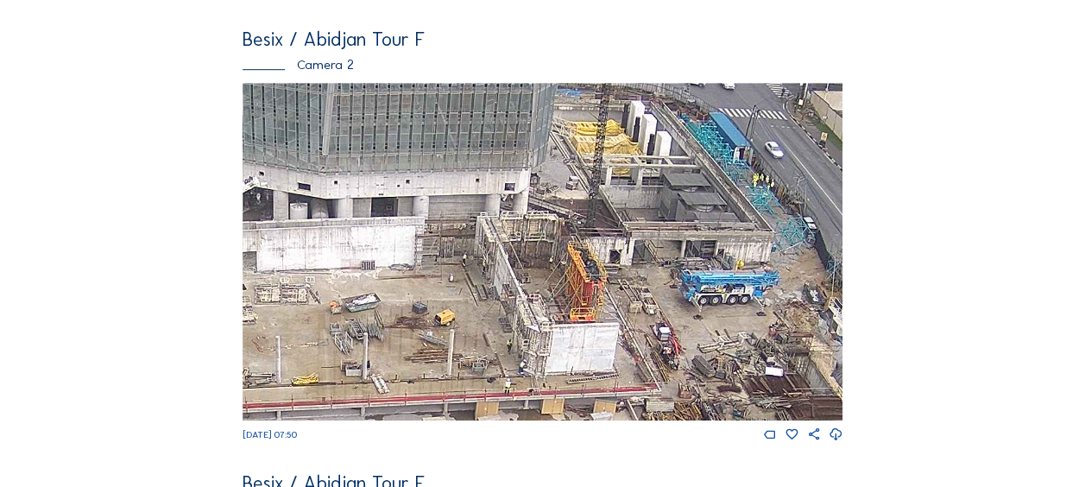
drag, startPoint x: 677, startPoint y: 200, endPoint x: 363, endPoint y: 209, distance: 313.5
click at [237, 193] on div "Feed Photo Show Map Search Fullscreen Besix / Abidjan Tour F Camera 1 We 24 Sep…" at bounding box center [543, 249] width 814 height 1392
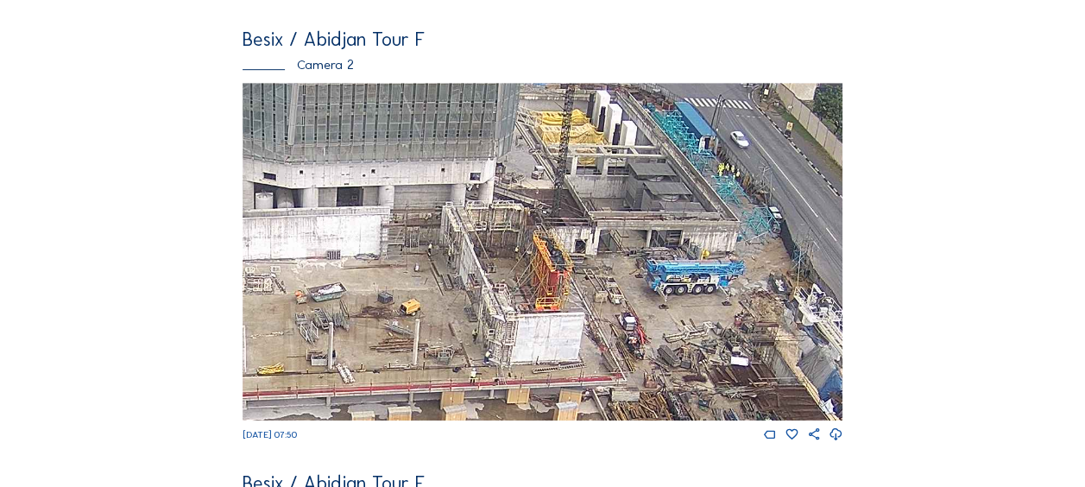
drag, startPoint x: 459, startPoint y: 239, endPoint x: 357, endPoint y: 221, distance: 103.5
click at [357, 221] on img at bounding box center [543, 252] width 600 height 338
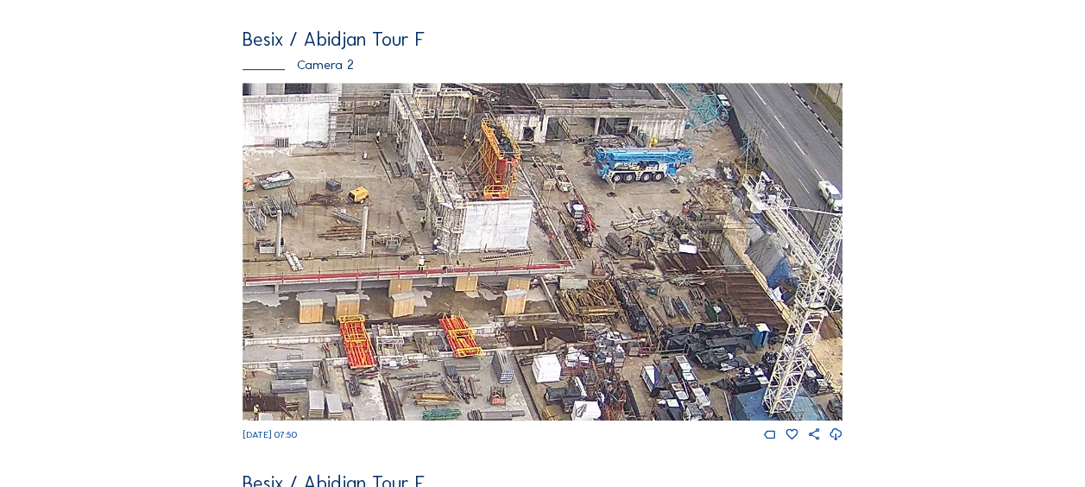
drag, startPoint x: 422, startPoint y: 292, endPoint x: 441, endPoint y: 183, distance: 110.4
click at [441, 183] on img at bounding box center [543, 252] width 600 height 338
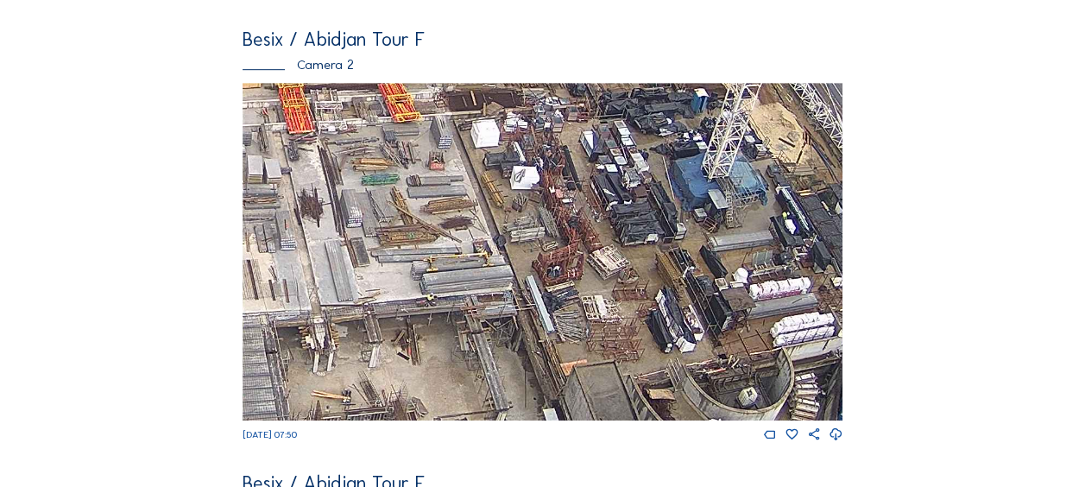
drag, startPoint x: 445, startPoint y: 110, endPoint x: 439, endPoint y: 95, distance: 17.0
click at [439, 95] on img at bounding box center [543, 252] width 600 height 338
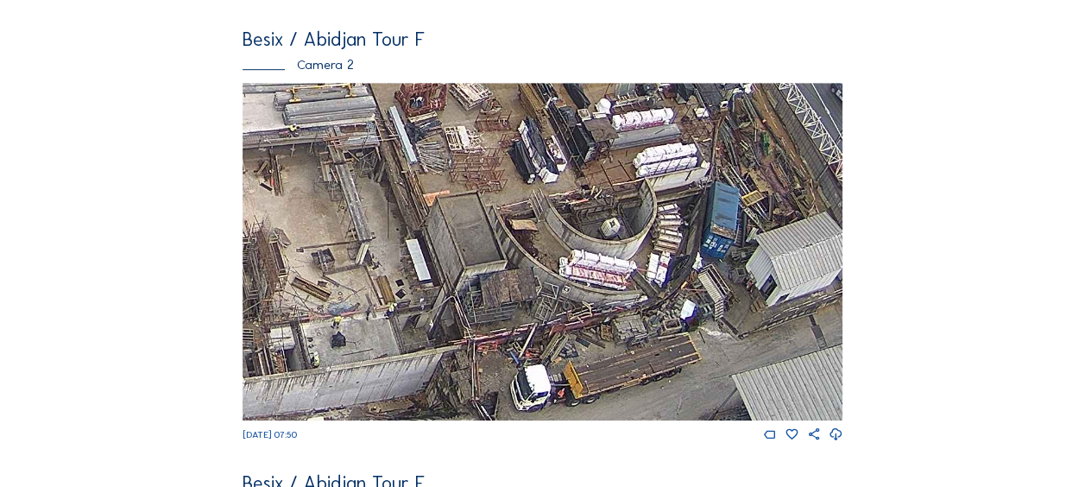
drag, startPoint x: 592, startPoint y: 333, endPoint x: 462, endPoint y: 180, distance: 201.5
click at [462, 180] on img at bounding box center [543, 252] width 600 height 338
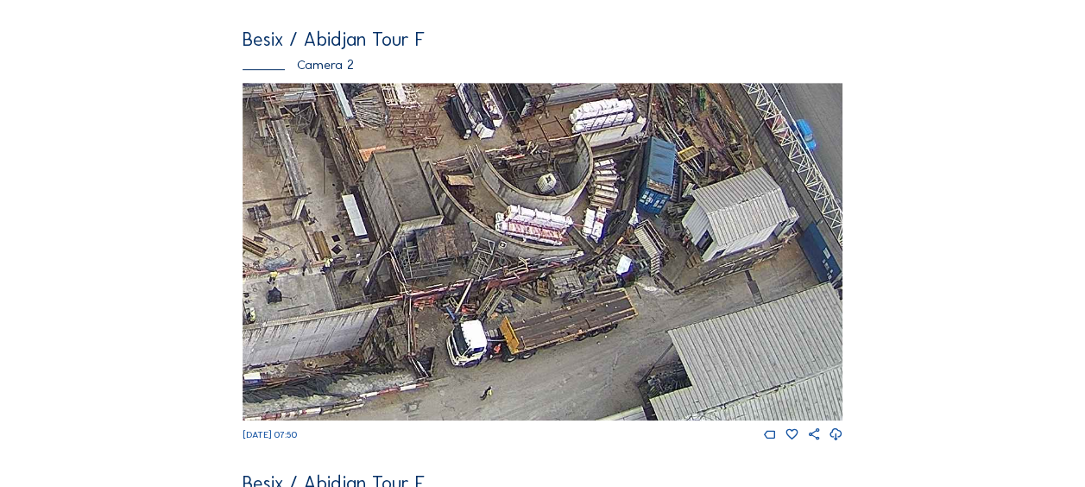
click at [483, 224] on img at bounding box center [543, 252] width 600 height 338
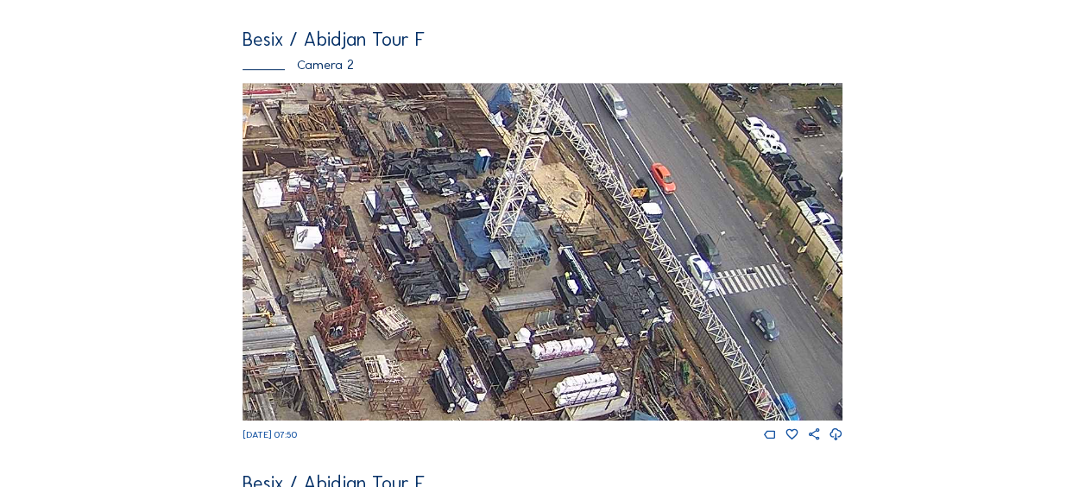
drag, startPoint x: 399, startPoint y: 322, endPoint x: 383, endPoint y: 426, distance: 105.6
click at [383, 420] on img at bounding box center [543, 252] width 600 height 338
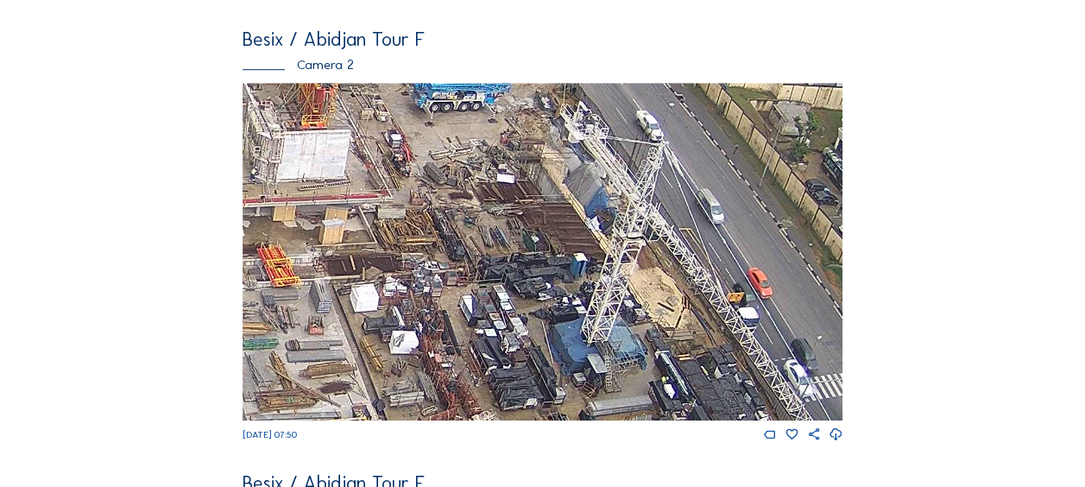
drag, startPoint x: 503, startPoint y: 154, endPoint x: 599, endPoint y: 256, distance: 139.8
click at [599, 256] on img at bounding box center [543, 252] width 600 height 338
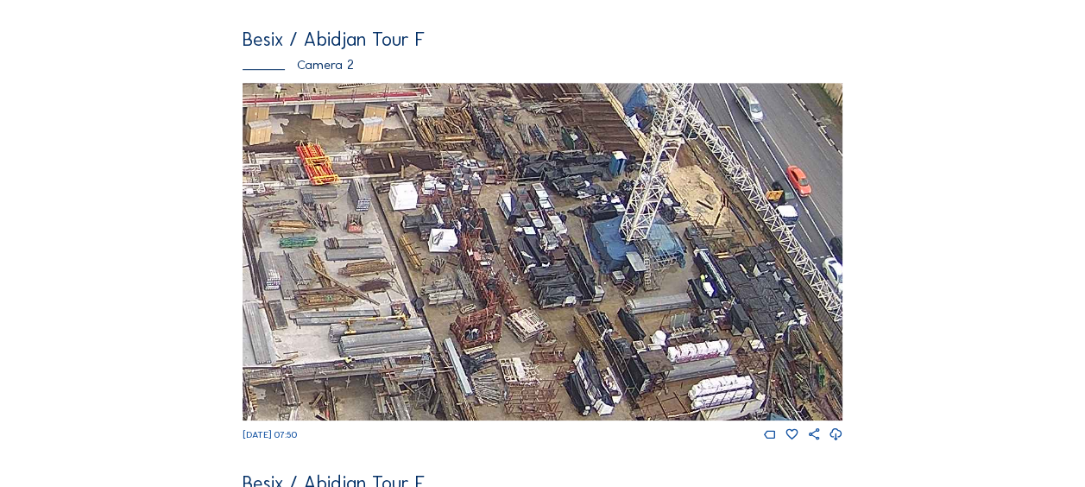
drag, startPoint x: 514, startPoint y: 294, endPoint x: 601, endPoint y: 180, distance: 144.2
click at [601, 180] on img at bounding box center [543, 252] width 600 height 338
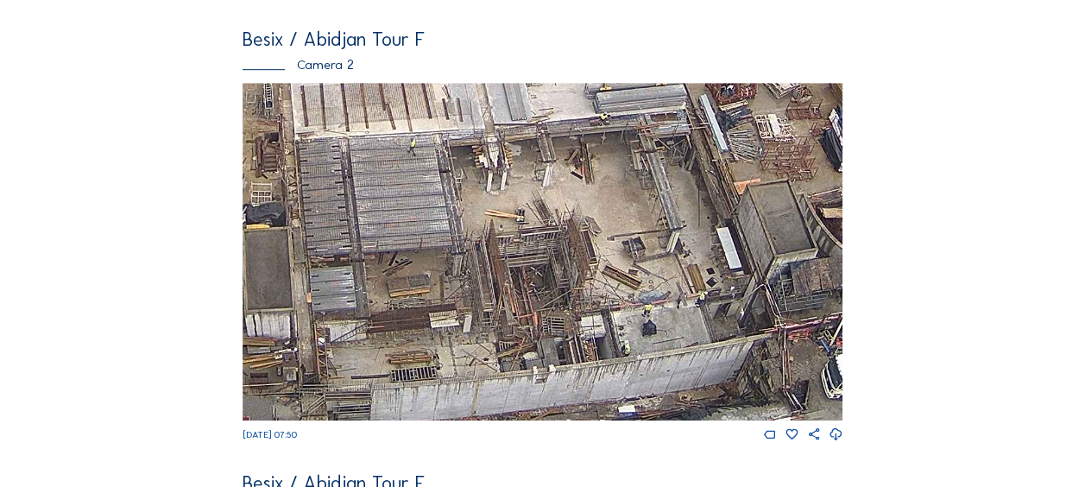
drag, startPoint x: 392, startPoint y: 379, endPoint x: 603, endPoint y: 224, distance: 261.9
click at [603, 224] on img at bounding box center [543, 252] width 600 height 338
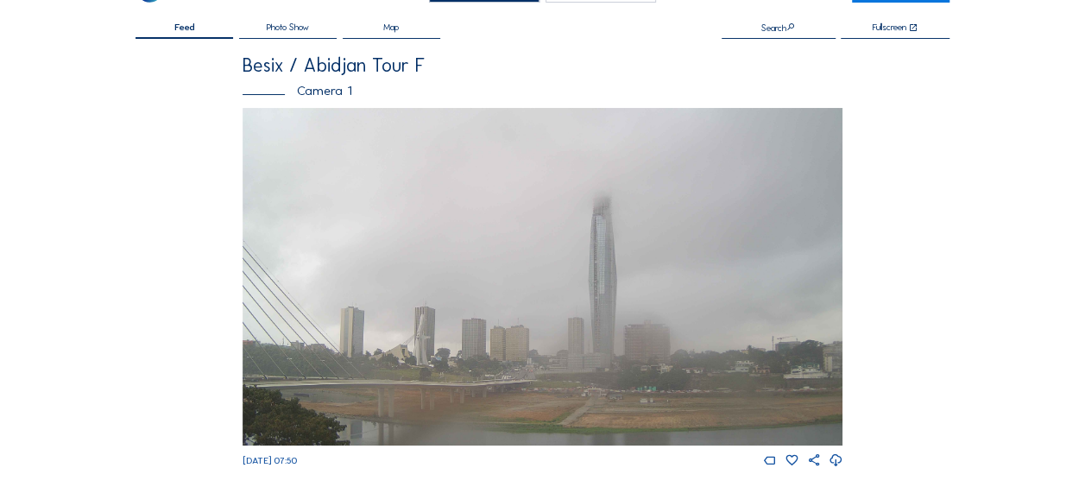
scroll to position [0, 0]
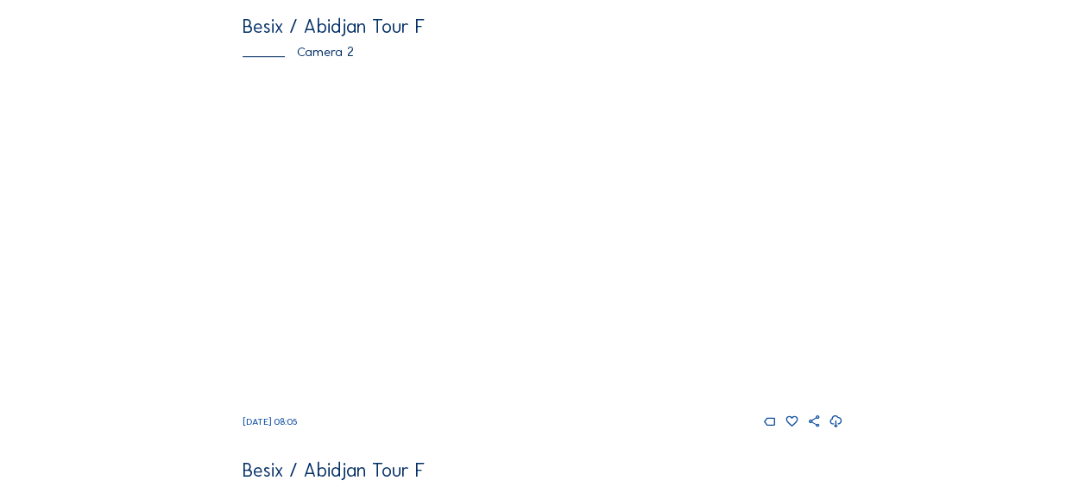
scroll to position [604, 0]
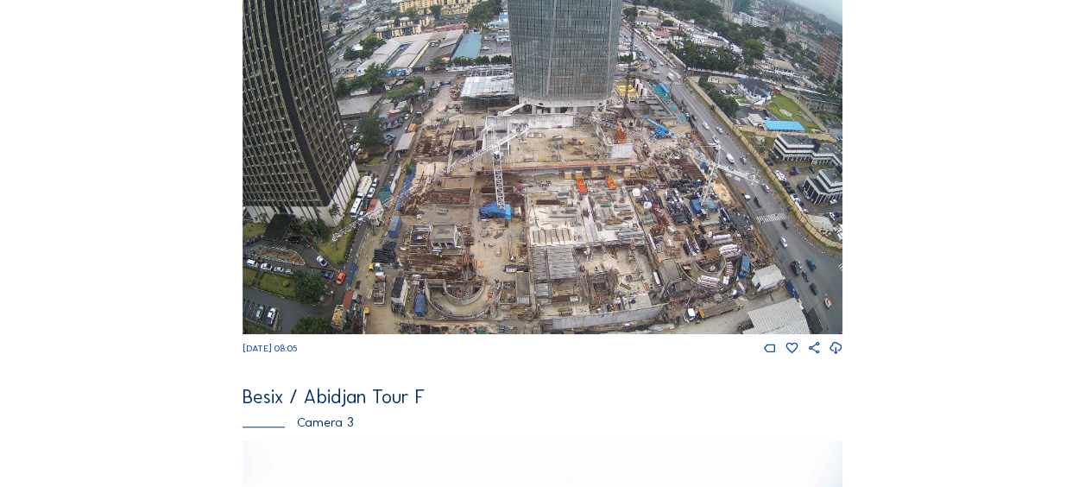
click at [369, 67] on img at bounding box center [543, 166] width 600 height 338
